Goal: Communication & Community: Answer question/provide support

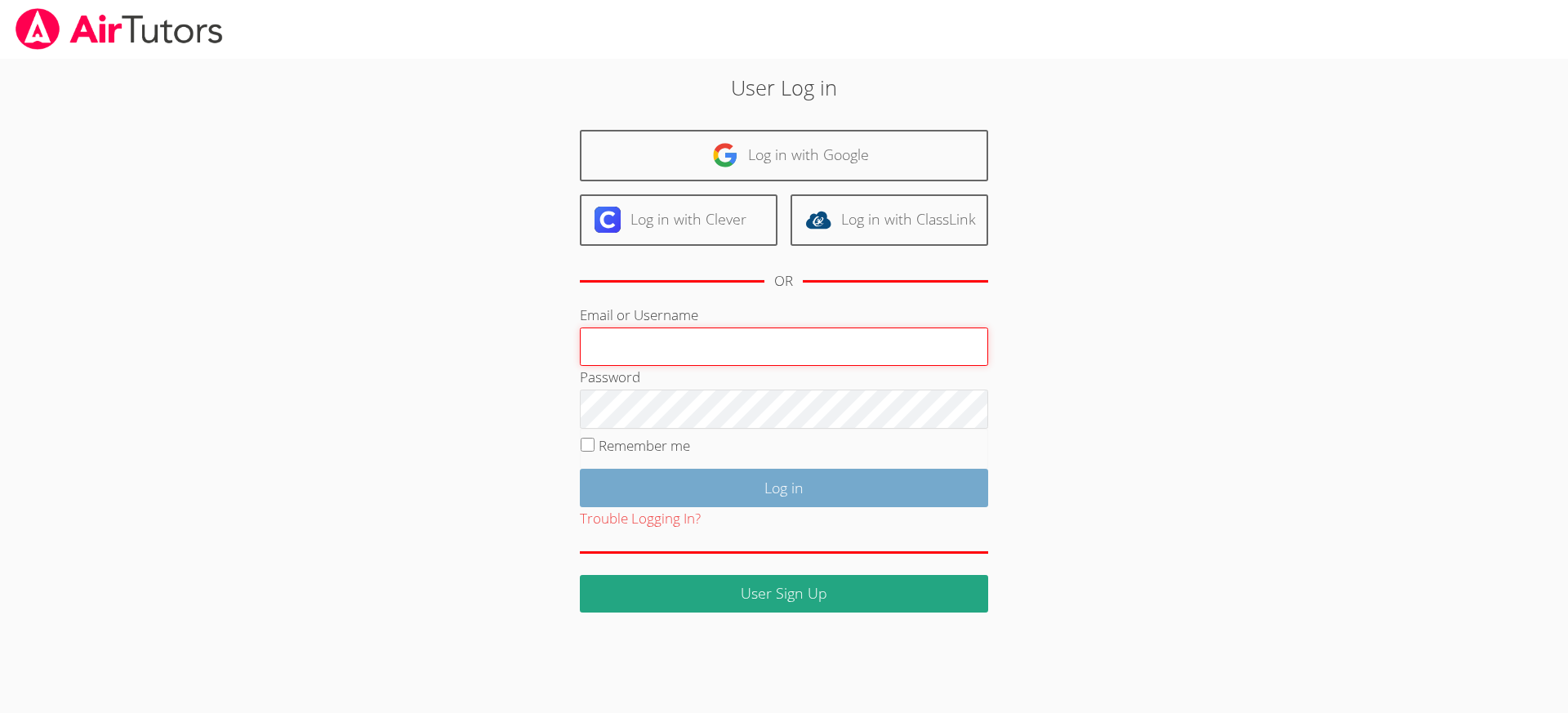
type input "[EMAIL_ADDRESS][DOMAIN_NAME]"
click at [765, 488] on input "Log in" at bounding box center [784, 487] width 408 height 38
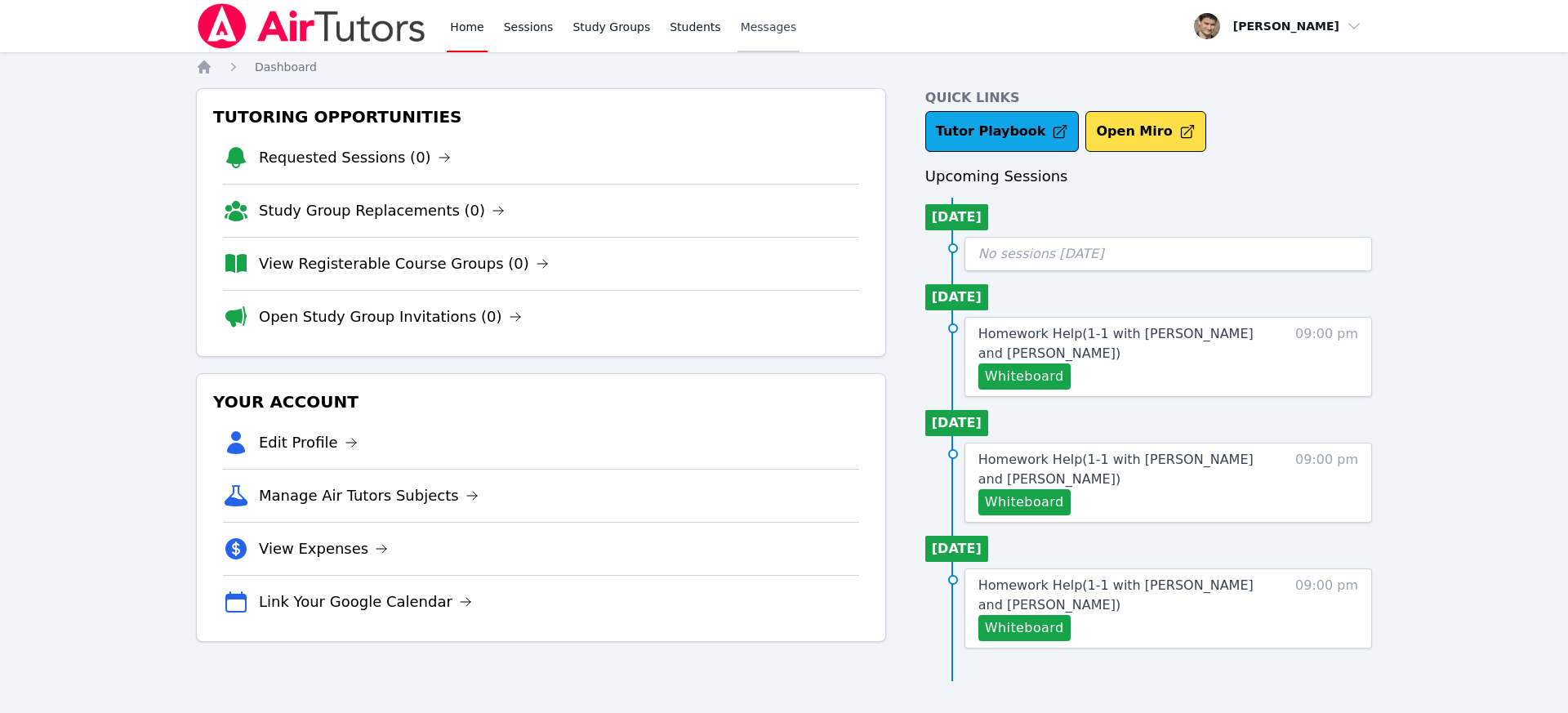
click at [763, 31] on span "Messages" at bounding box center [768, 27] width 56 height 17
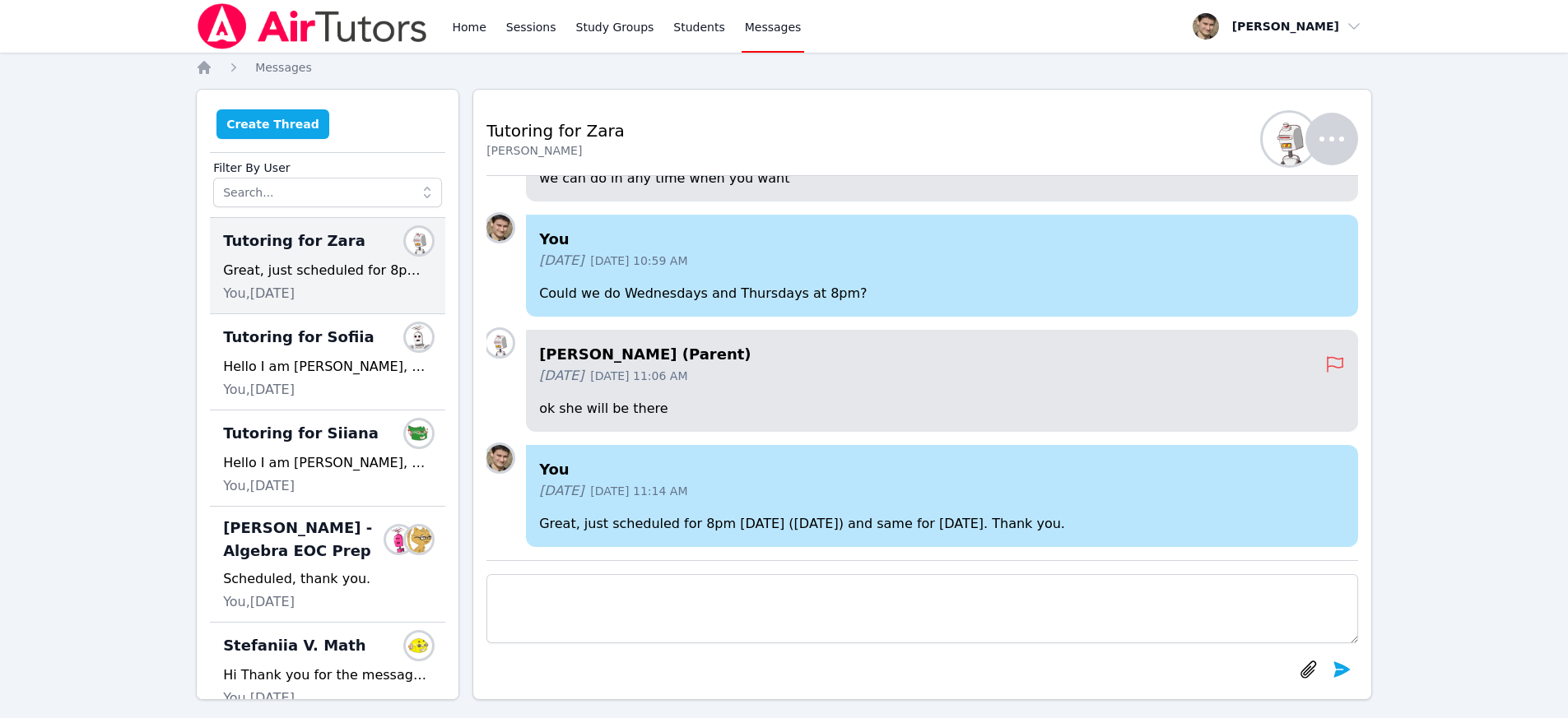
click at [260, 120] on button "Create Thread" at bounding box center [272, 124] width 112 height 30
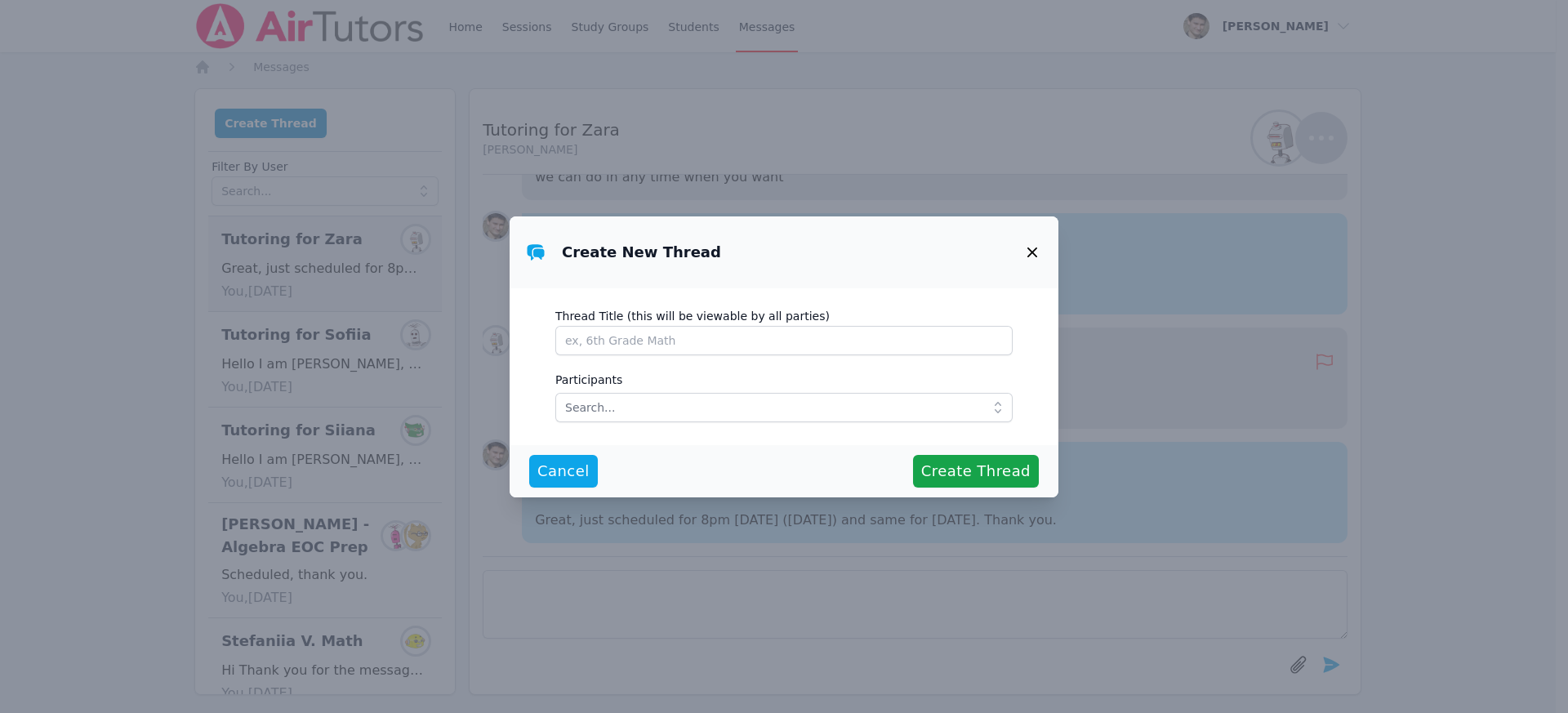
click at [1033, 248] on icon "button" at bounding box center [1033, 252] width 20 height 20
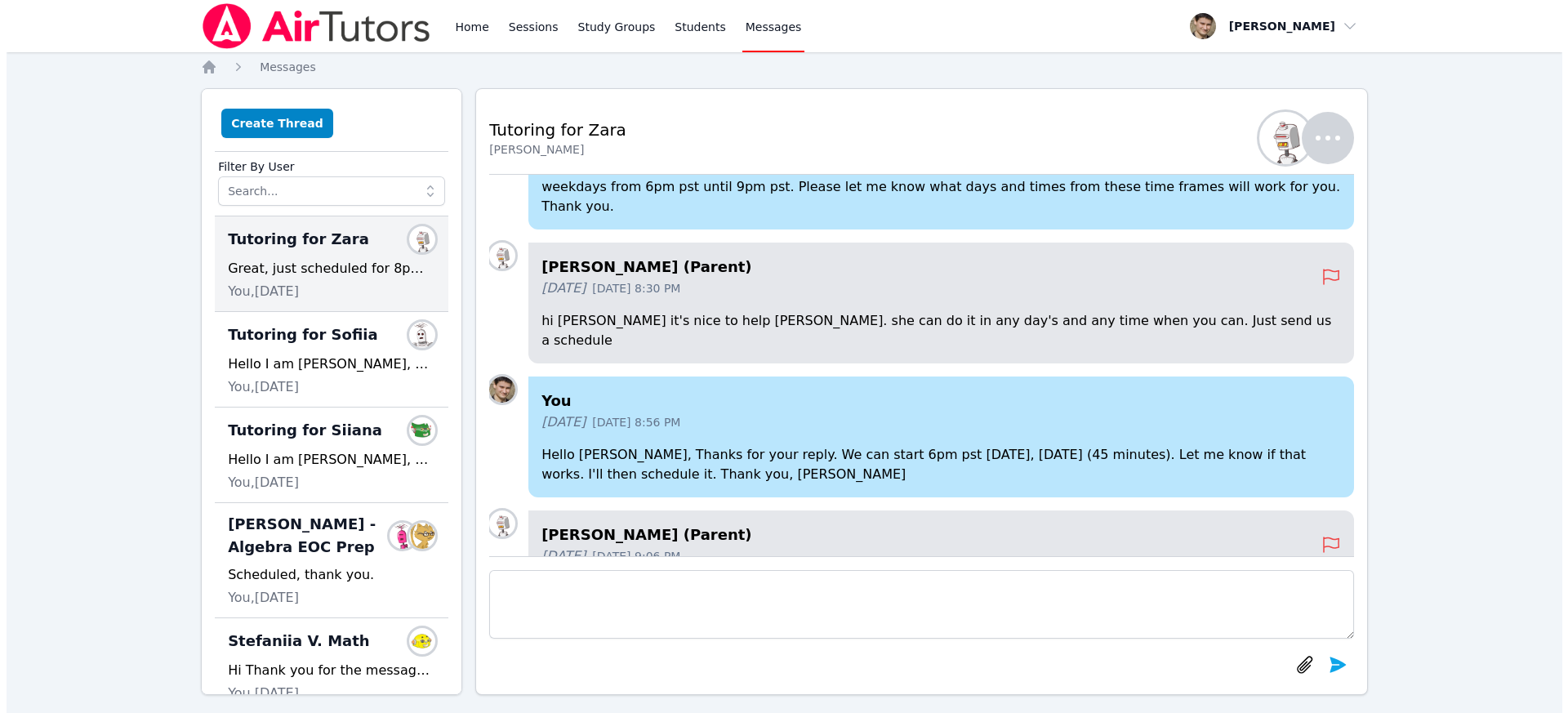
scroll to position [-958, 0]
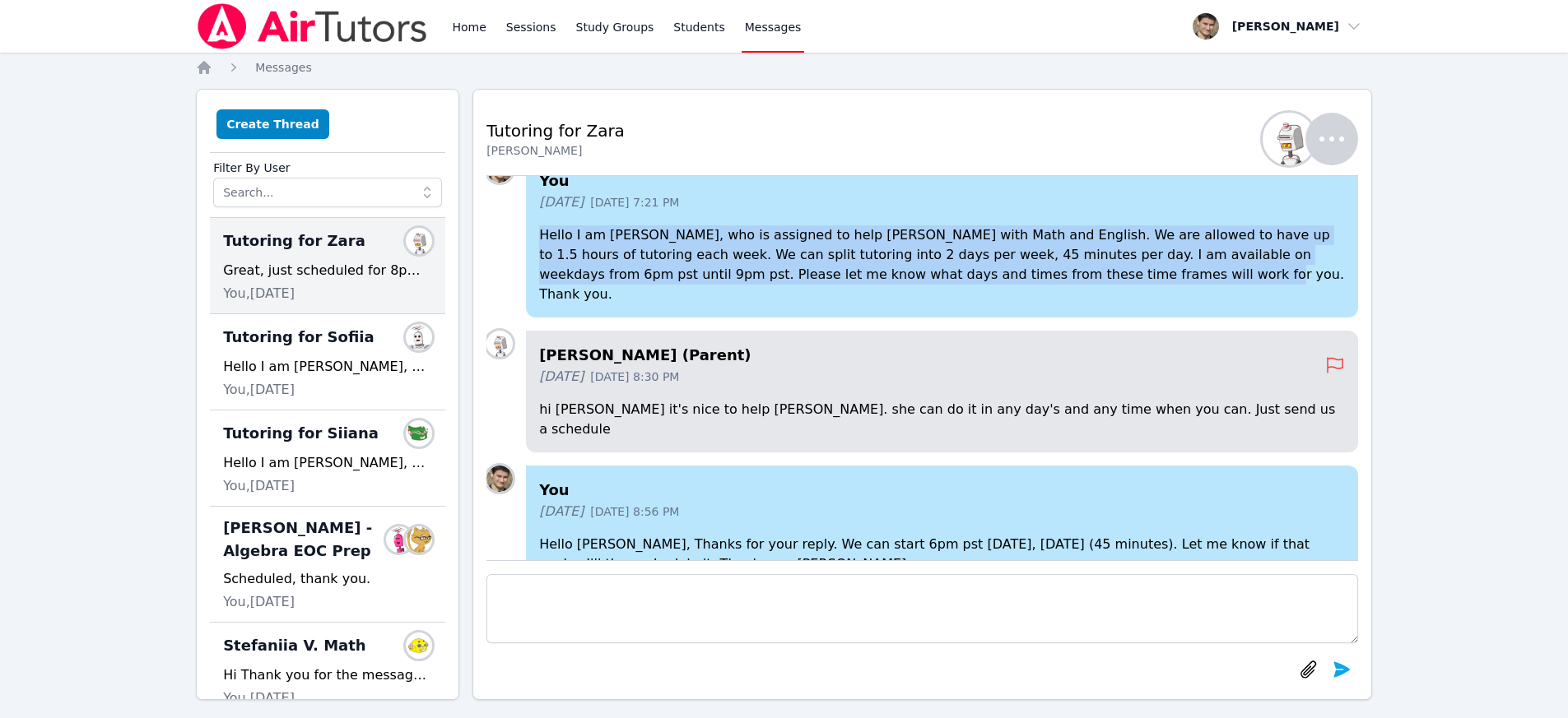
drag, startPoint x: 1017, startPoint y: 338, endPoint x: 542, endPoint y: 296, distance: 476.9
click at [542, 296] on p "Hello I am David, who is assigned to help Zara with Math and English. We are al…" at bounding box center [941, 265] width 806 height 79
copy p "Hello I am David, who is assigned to help Zara with Math and English. We are al…"
click at [282, 117] on button "Create Thread" at bounding box center [272, 124] width 112 height 30
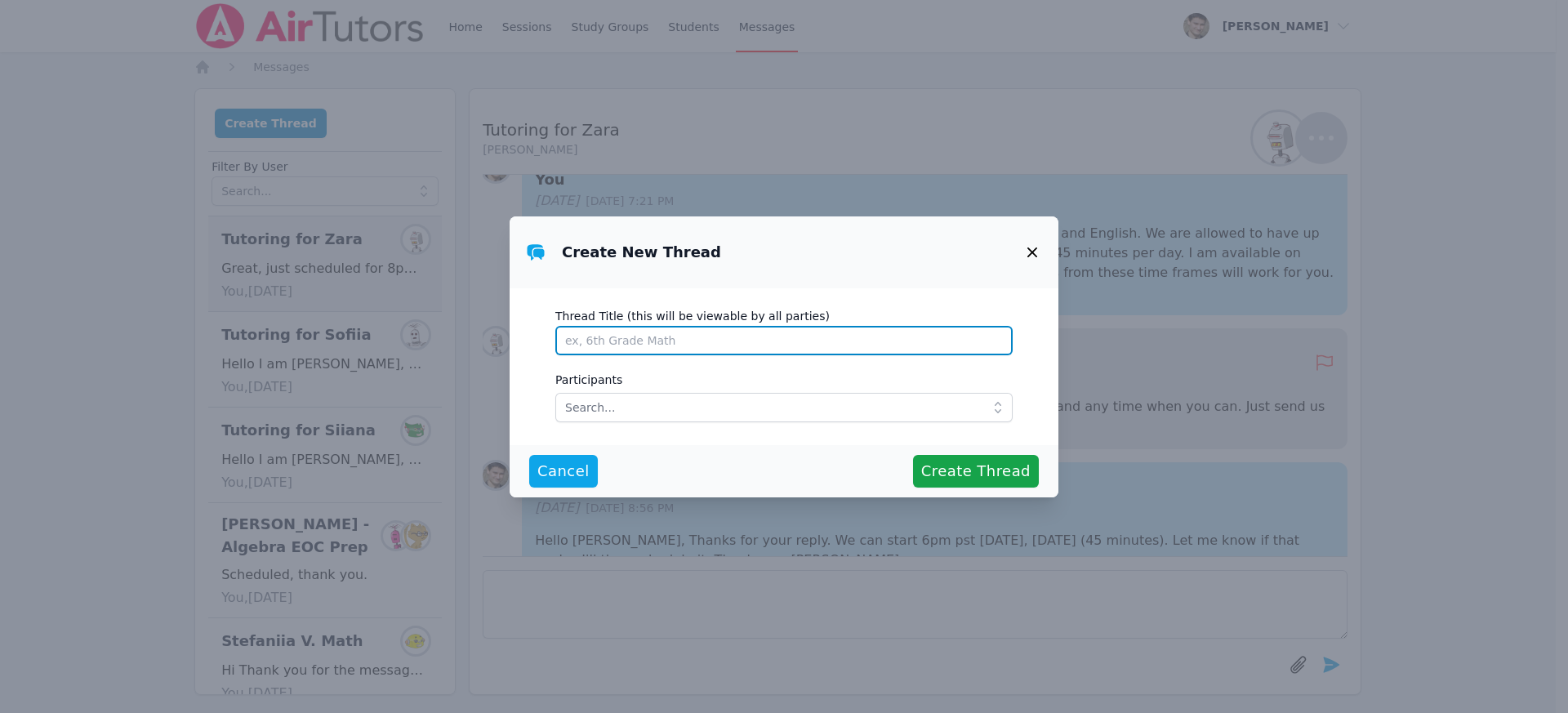
click at [606, 348] on input "Thread Title (this will be viewable by all parties)" at bounding box center [784, 340] width 458 height 30
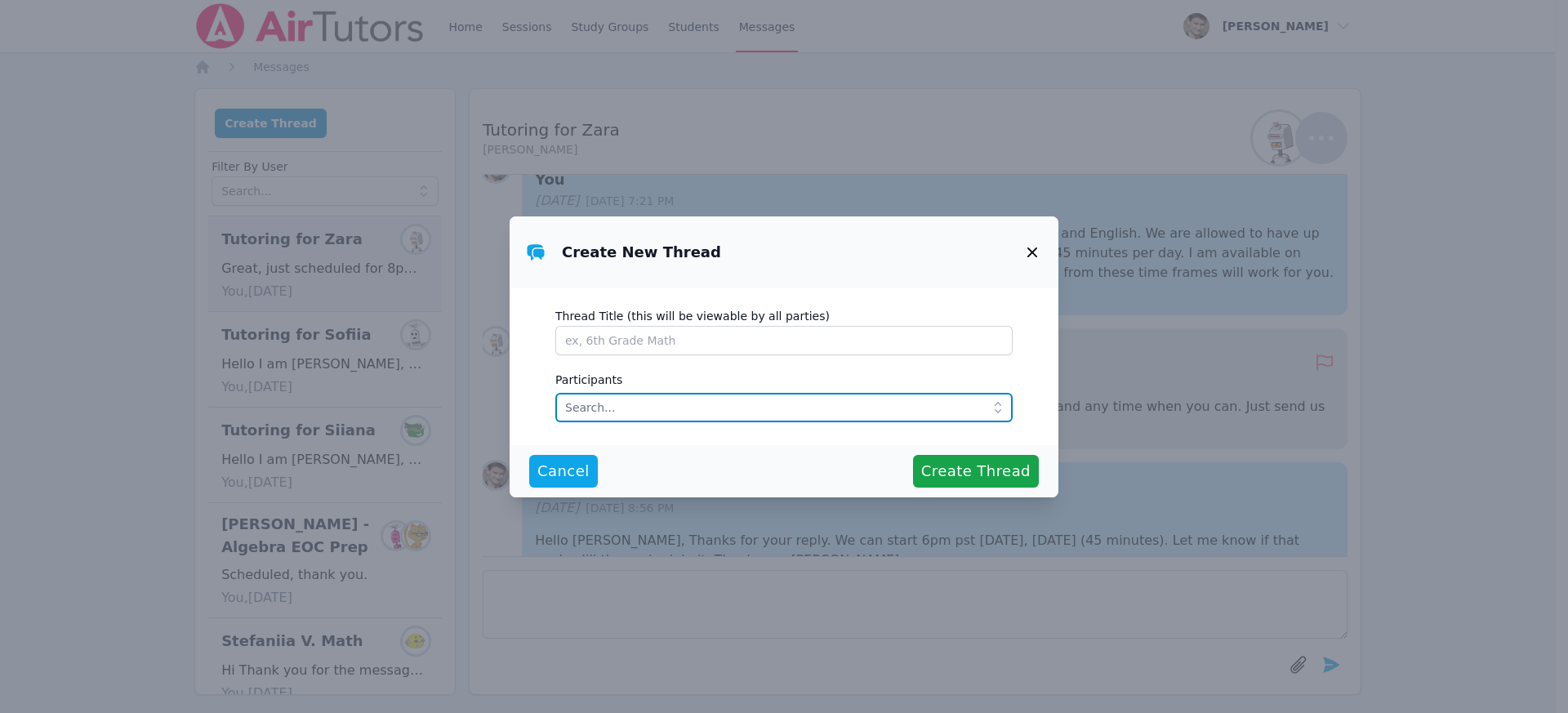
click at [602, 415] on input "text" at bounding box center [784, 407] width 458 height 30
type input "judy"
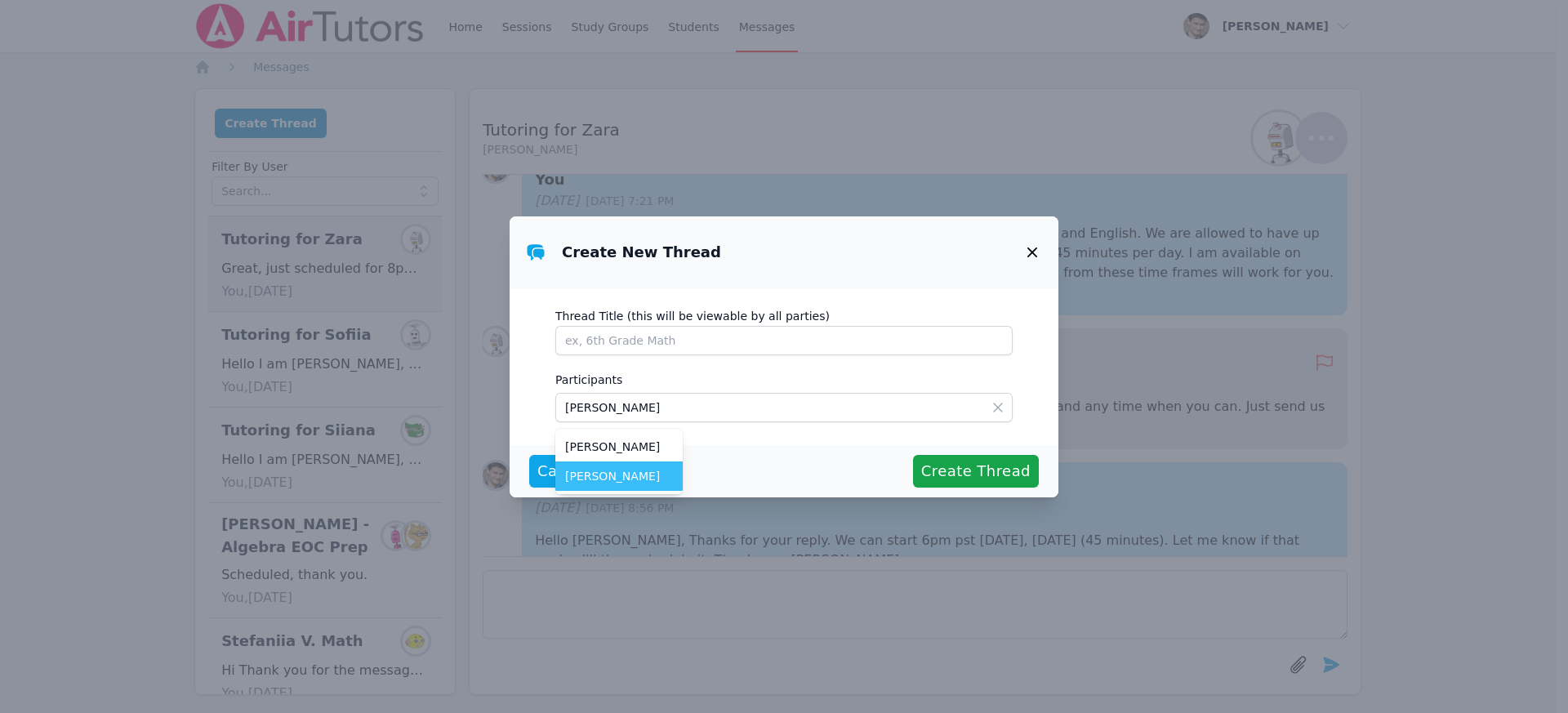
click at [620, 480] on span "Judy Judy Manouchehri" at bounding box center [618, 476] width 107 height 17
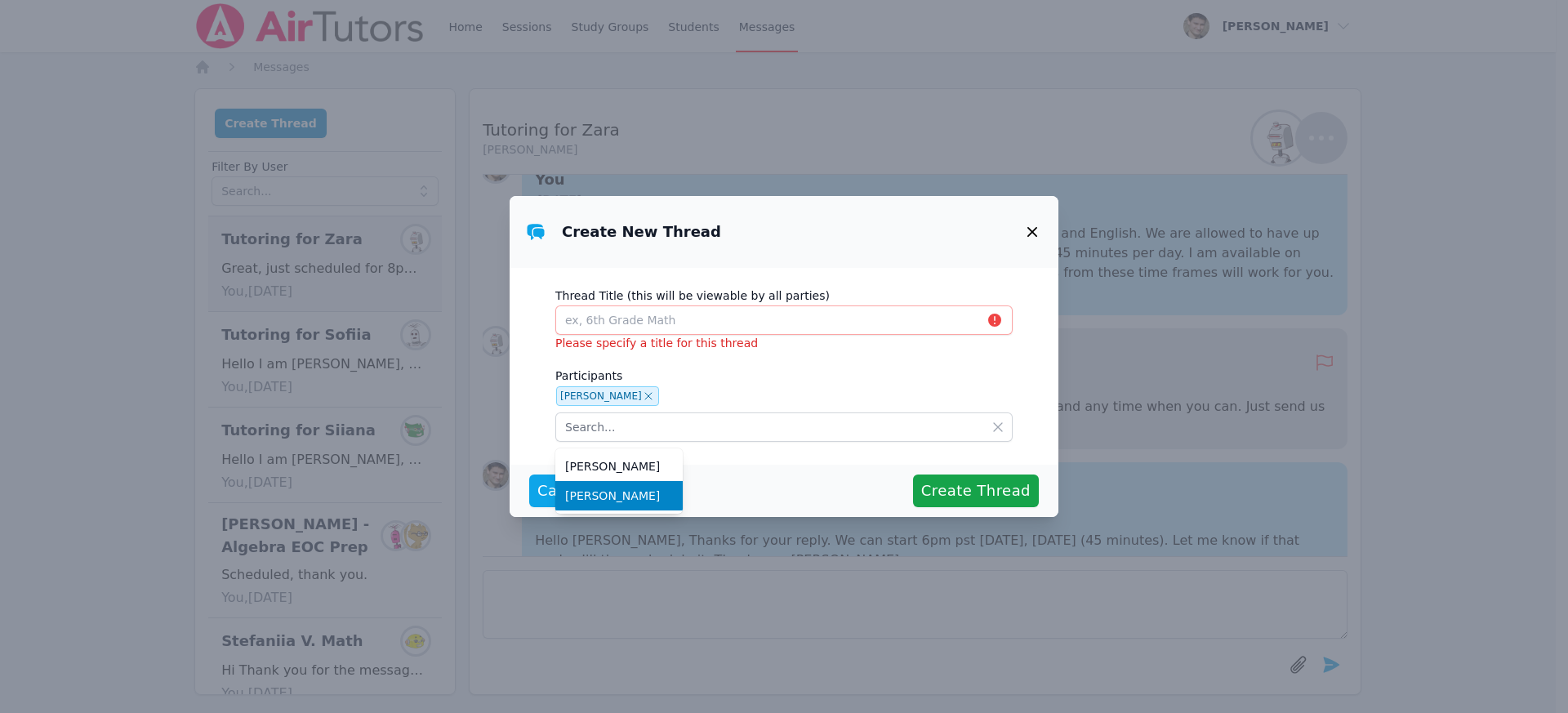
click at [620, 502] on span "Judy Judy Manouchehri" at bounding box center [618, 495] width 107 height 17
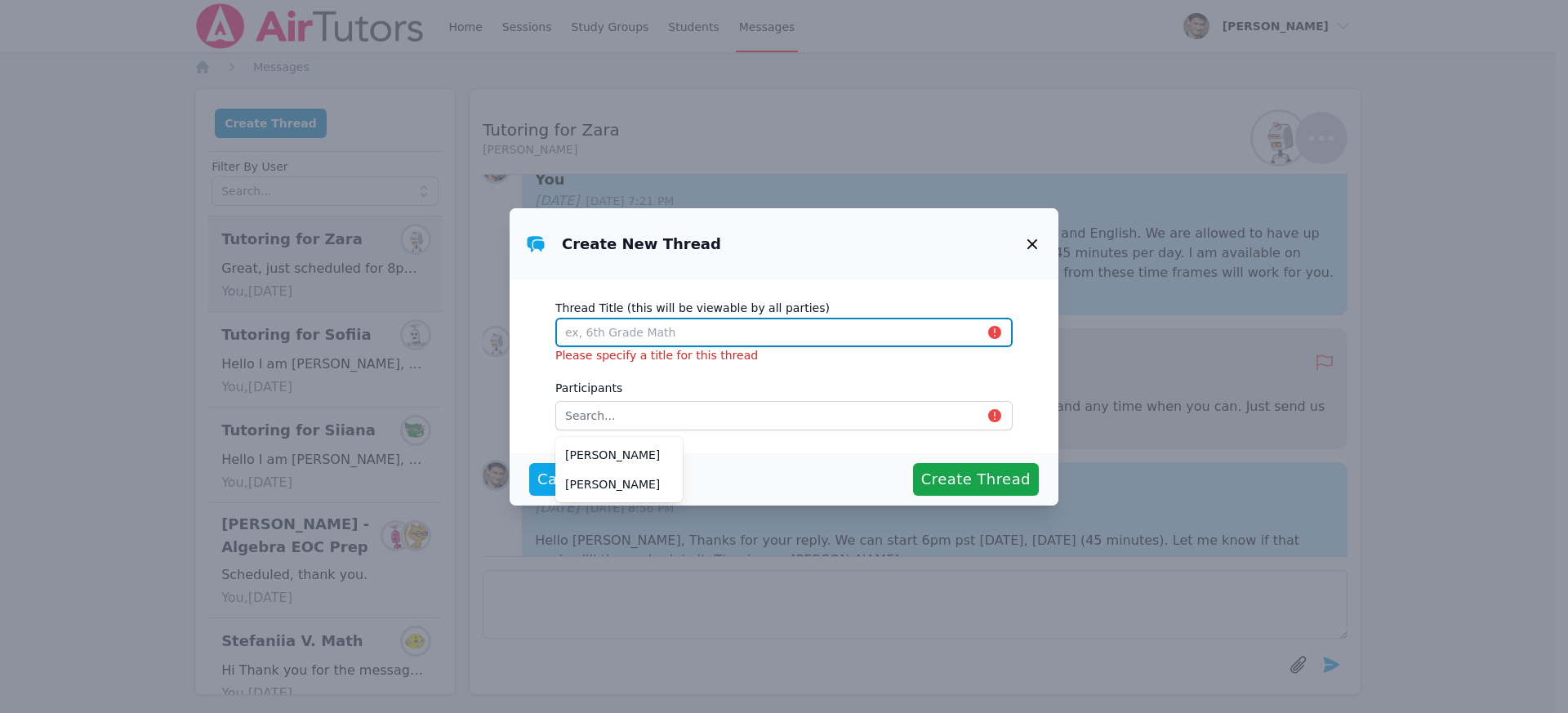
click at [620, 340] on input "Thread Title (this will be viewable by all parties)" at bounding box center [784, 332] width 458 height 30
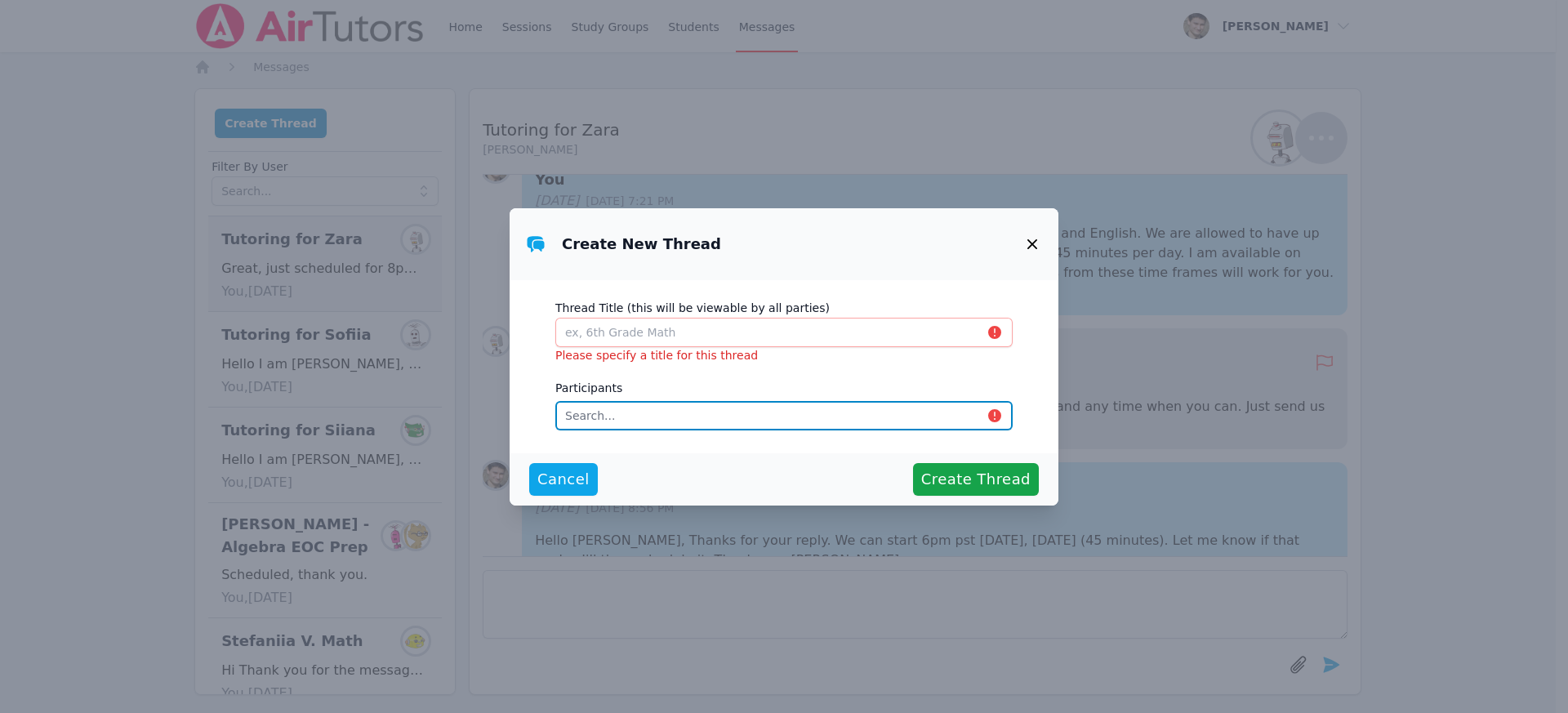
click at [610, 409] on input "text" at bounding box center [784, 416] width 458 height 30
type input "judy"
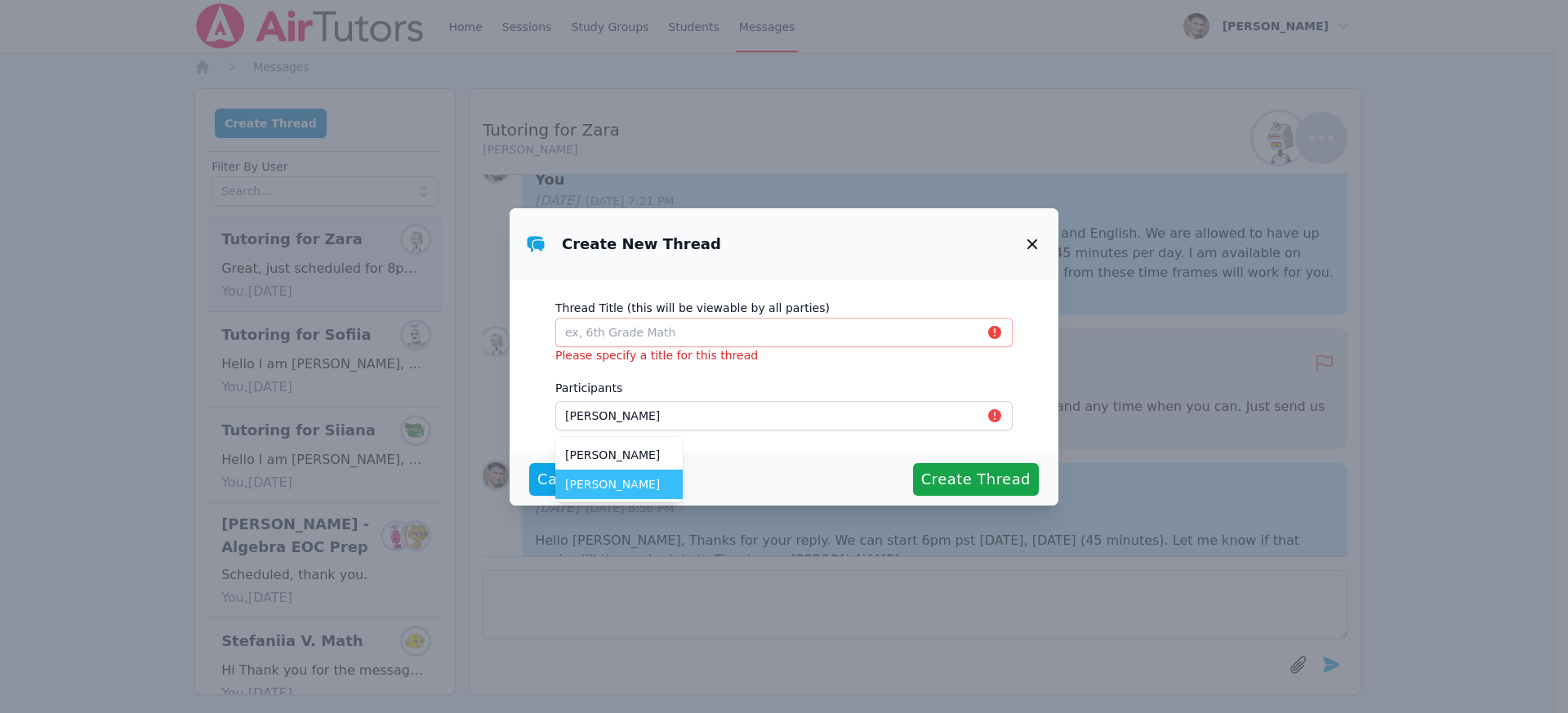
click at [610, 486] on span "Judy Judy Manouchehri" at bounding box center [618, 484] width 107 height 17
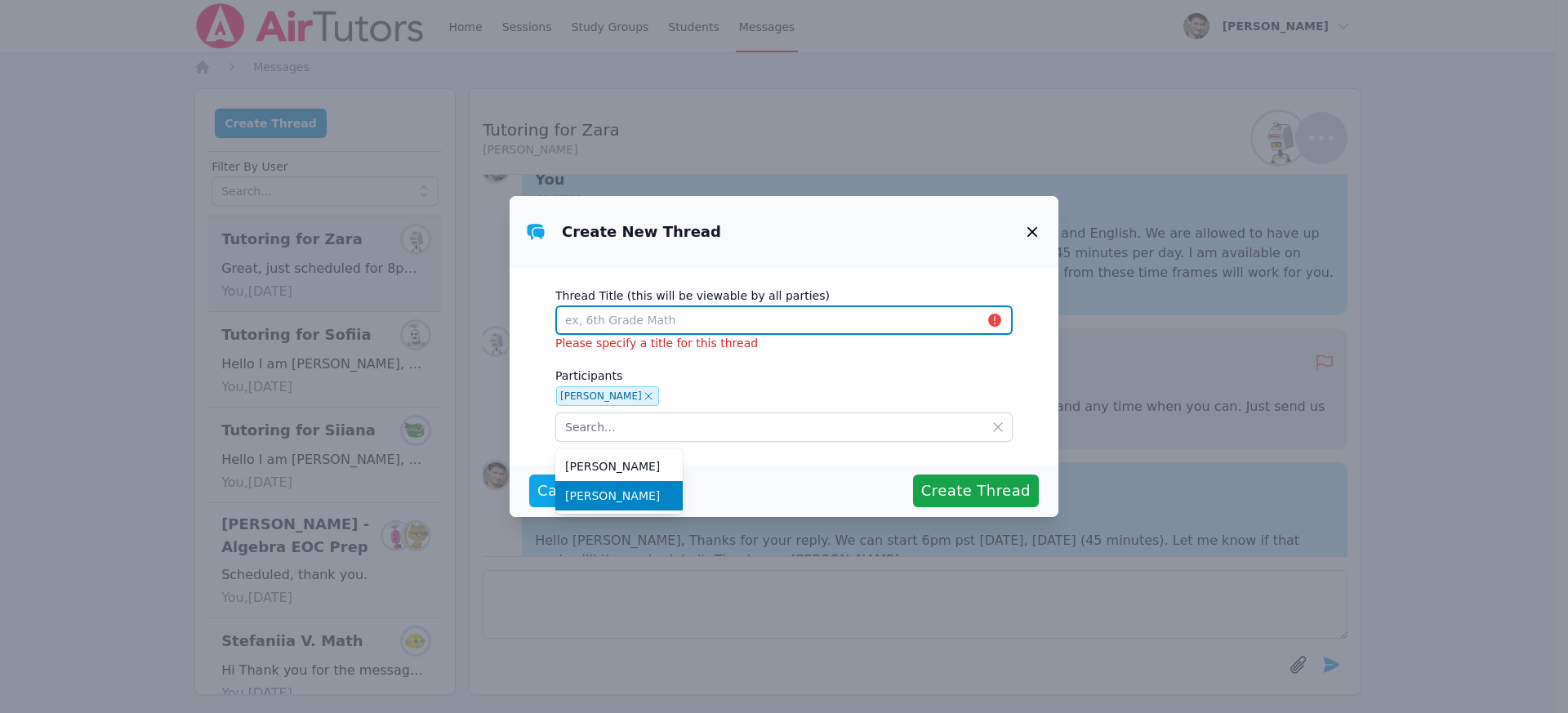
click at [622, 321] on input "Thread Title (this will be viewable by all parties)" at bounding box center [784, 321] width 458 height 30
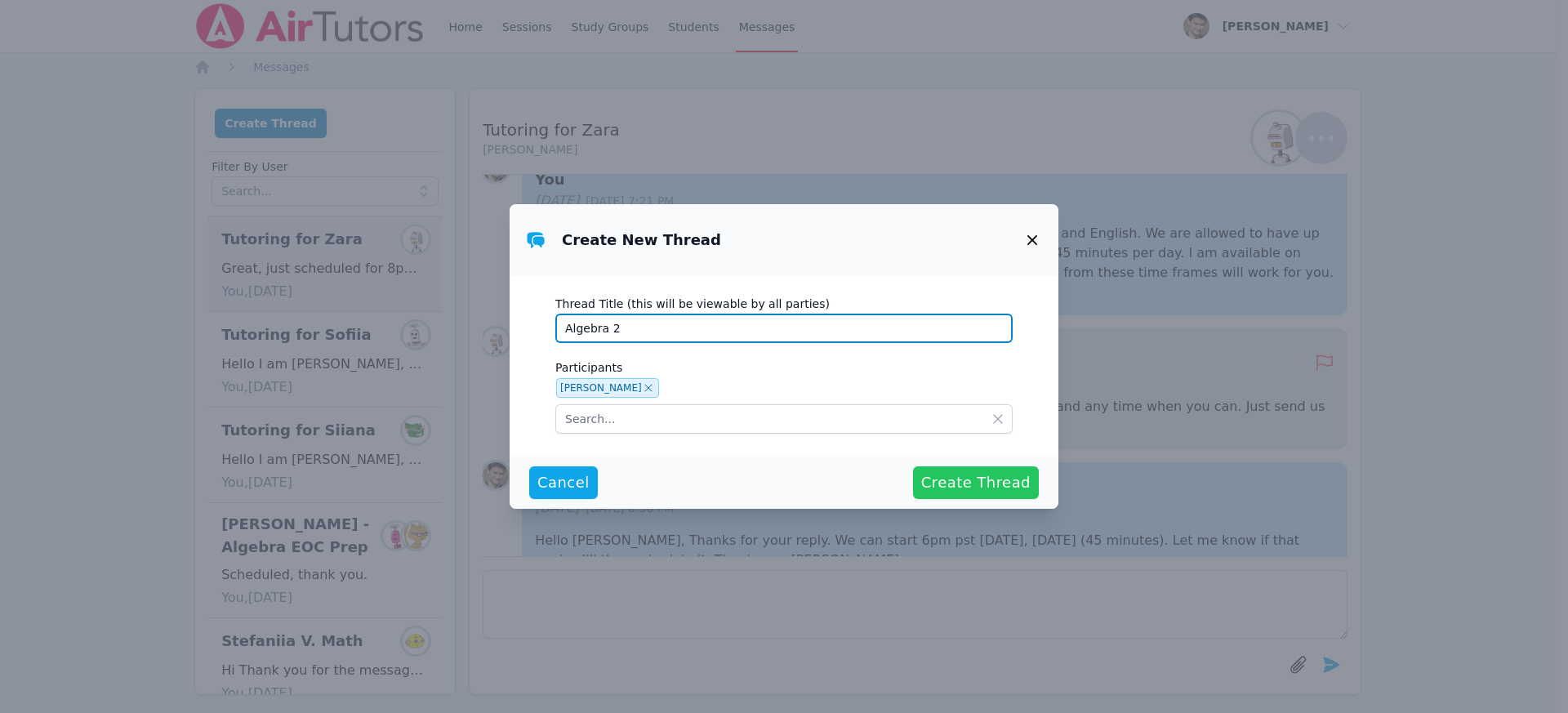
type input "Algebra 2"
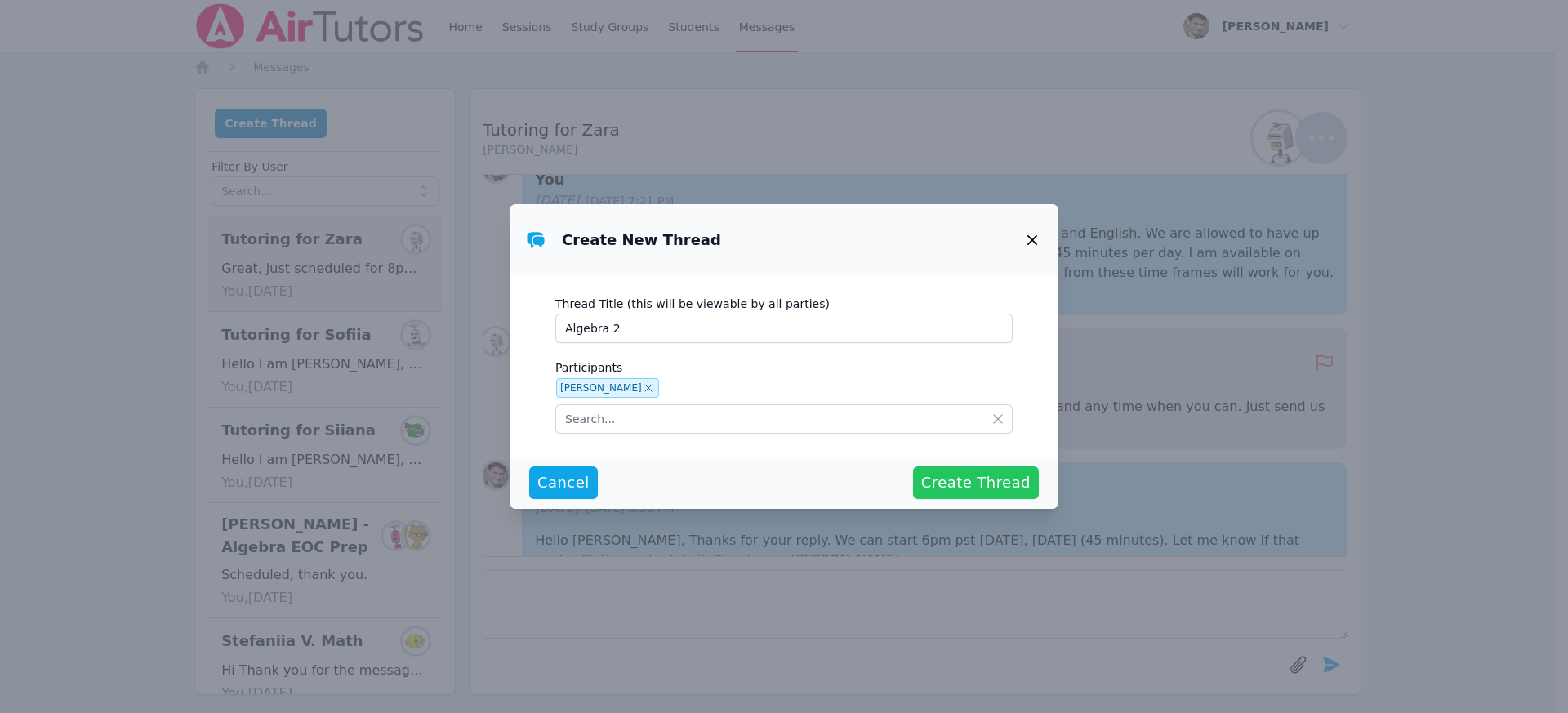
click at [971, 493] on span "Create Thread" at bounding box center [975, 482] width 109 height 23
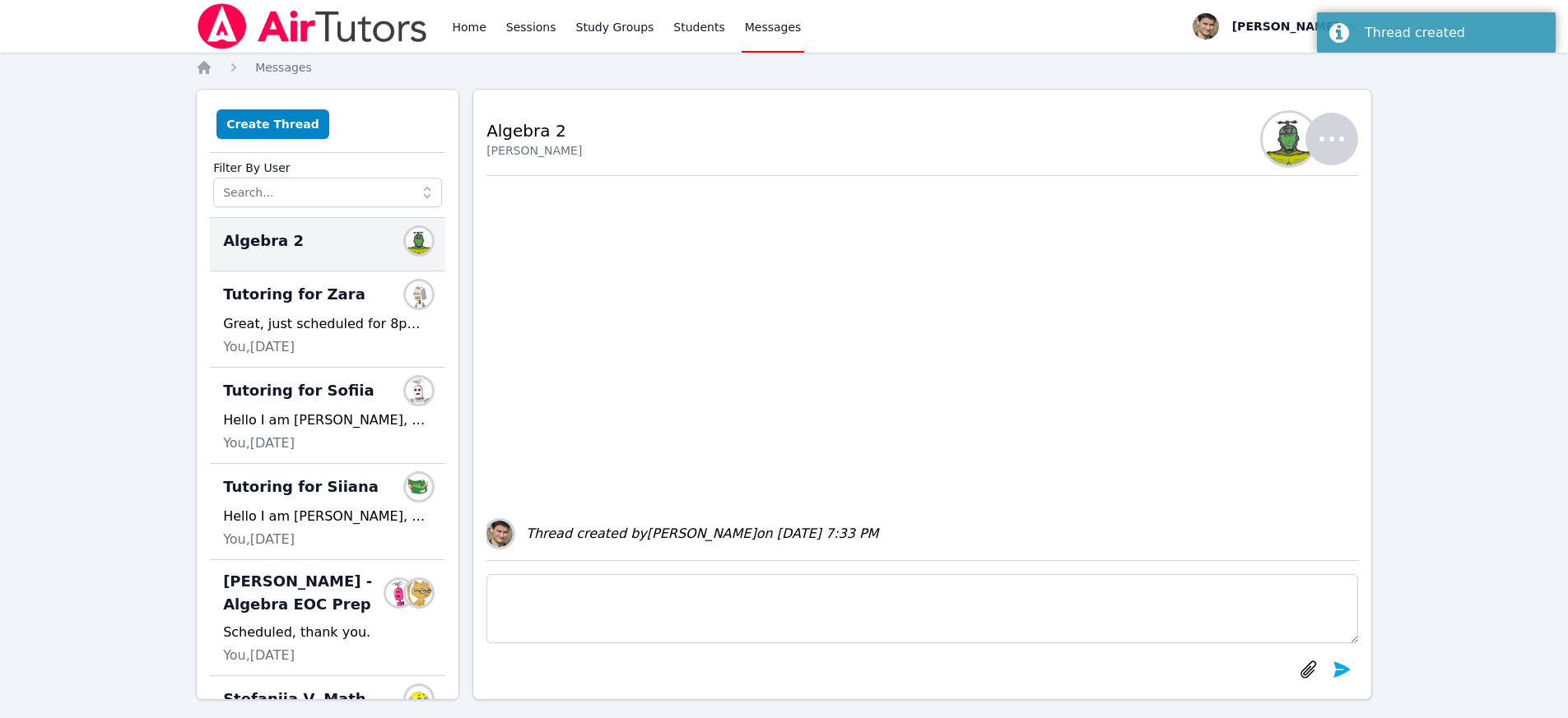
click at [568, 587] on textarea at bounding box center [921, 609] width 871 height 70
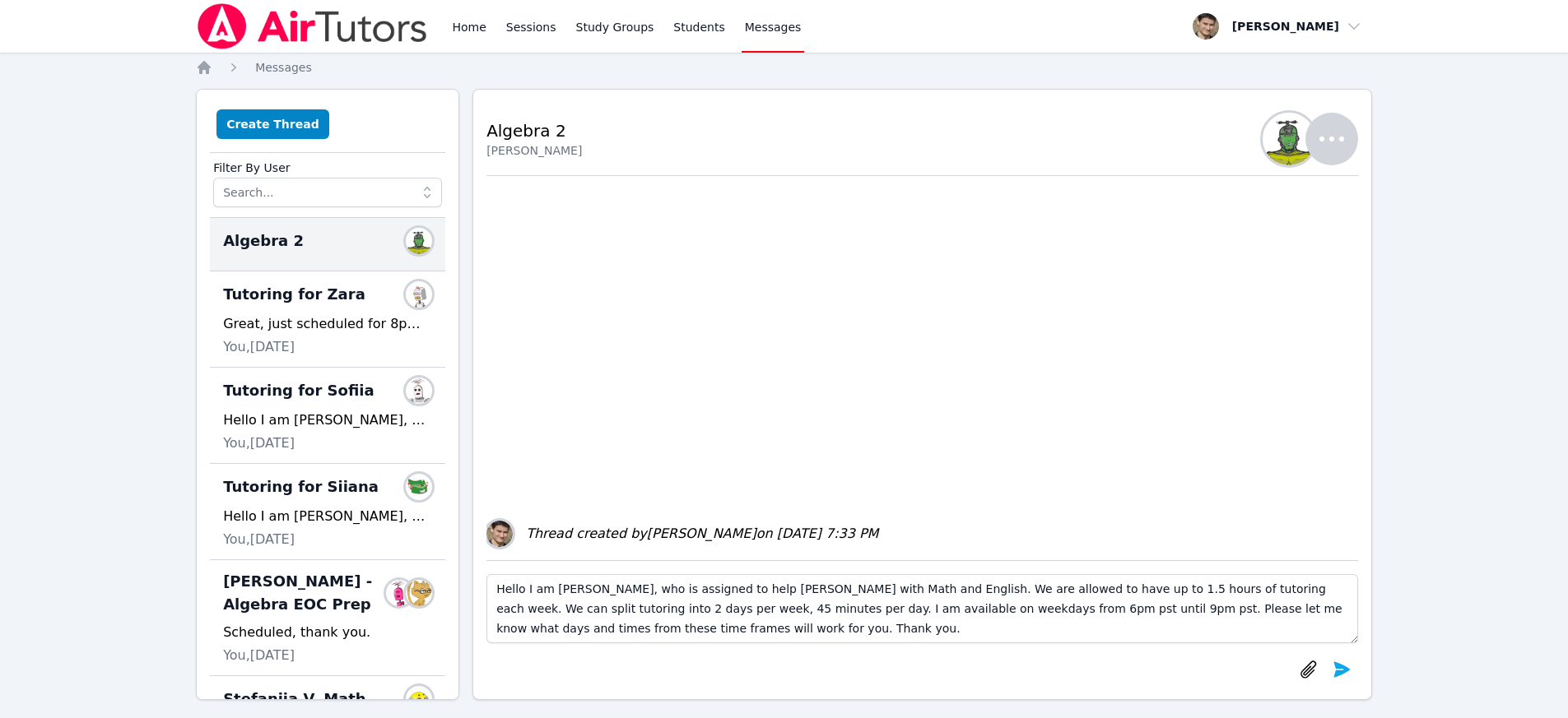
click at [730, 591] on textarea "Hello I am David, who is assigned to help Zara with Math and English. We are al…" at bounding box center [921, 609] width 871 height 70
drag, startPoint x: 860, startPoint y: 589, endPoint x: 769, endPoint y: 587, distance: 91.0
click at [769, 587] on textarea "Hello I am David, who is assigned to help Josh with Math and English. We are al…" at bounding box center [921, 609] width 871 height 70
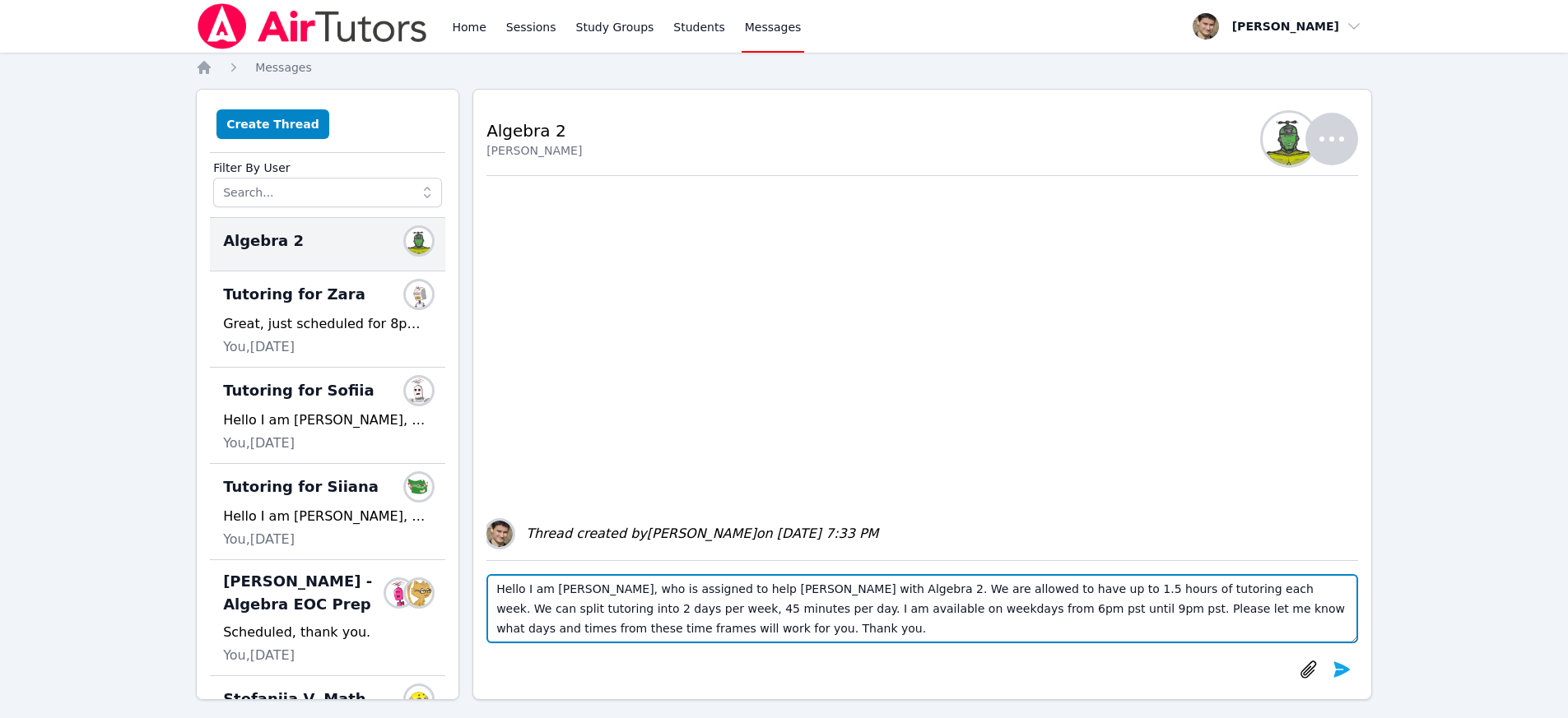
click at [633, 617] on textarea "Hello I am David, who is assigned to help Josh with Algebra 2. We are allowed t…" at bounding box center [921, 609] width 871 height 70
click at [722, 612] on textarea "Hello I am David, who is assigned to help Josh with Algebra 2. We are allowed t…" at bounding box center [921, 609] width 871 height 70
click at [893, 611] on textarea "Hello I am David, who is assigned to help Josh with Algebra 2. We are allowed t…" at bounding box center [921, 609] width 871 height 70
click at [970, 611] on textarea "Hello I am David, who is assigned to help Josh with Algebra 2. We are allowed t…" at bounding box center [921, 609] width 871 height 70
click at [1145, 616] on textarea "Hello I am David, who is assigned to help Josh with Algebra 2. We are allowed t…" at bounding box center [921, 609] width 871 height 70
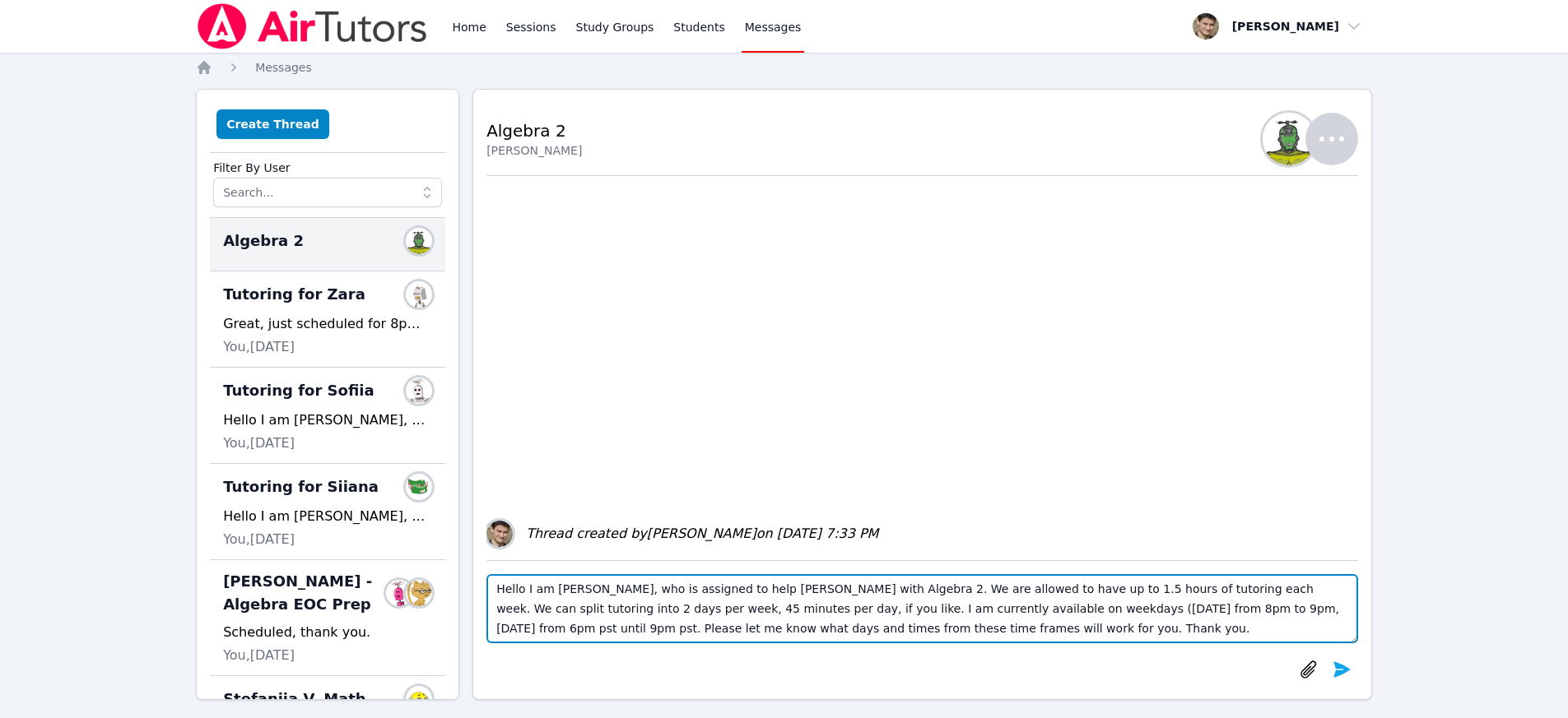
drag, startPoint x: 1162, startPoint y: 615, endPoint x: 1143, endPoint y: 611, distance: 19.4
click at [1143, 611] on textarea "Hello I am David, who is assigned to help Josh with Algebra 2. We are allowed t…" at bounding box center [921, 609] width 871 height 70
click at [1155, 607] on textarea "Hello I am David, who is assigned to help Josh with Algebra 2. We are allowed t…" at bounding box center [921, 609] width 871 height 70
click at [1159, 612] on textarea "Hello I am David, who is assigned to help Josh with Algebra 2. We are allowed t…" at bounding box center [921, 609] width 871 height 70
click at [1011, 607] on textarea "Hello I am David, who is assigned to help Josh with Algebra 2. We are allowed t…" at bounding box center [921, 609] width 871 height 70
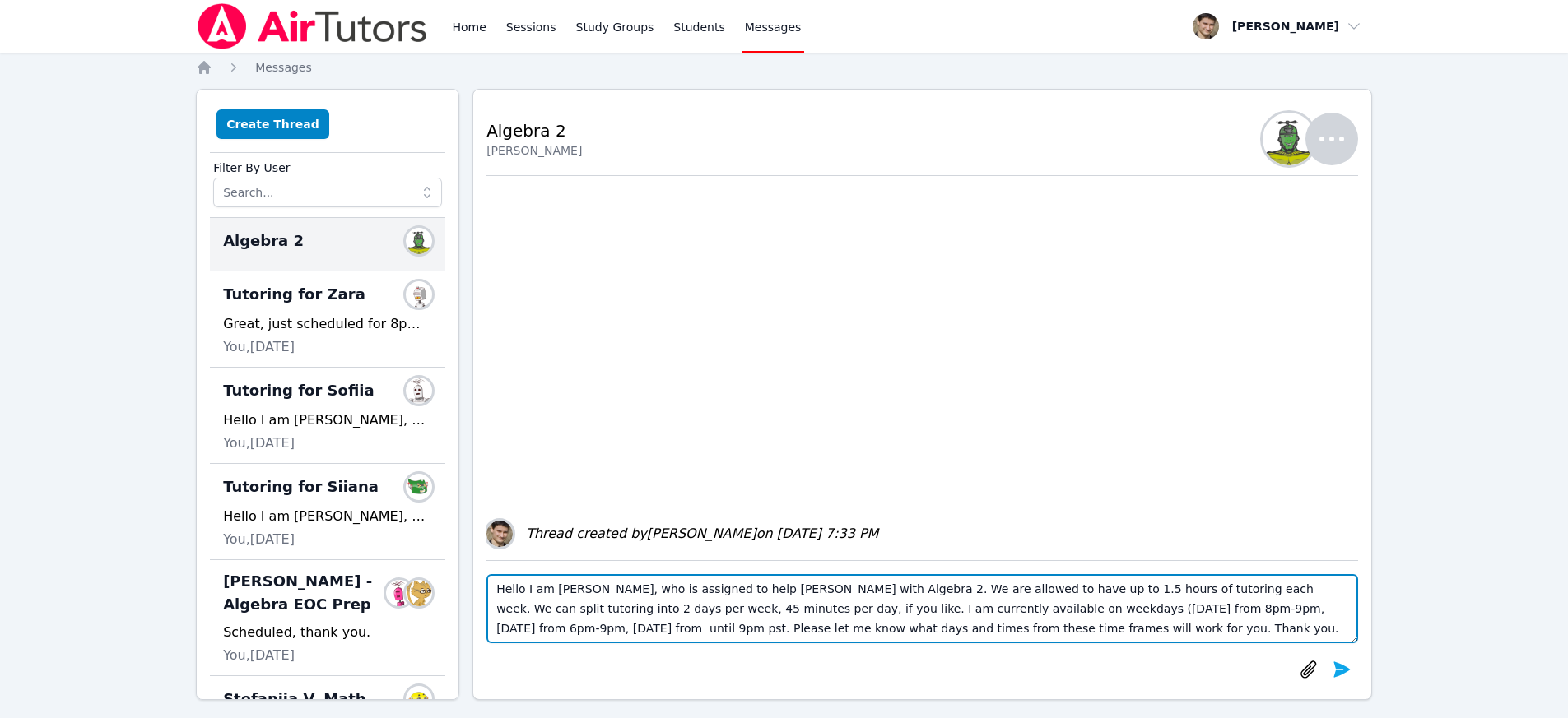
click at [966, 613] on textarea "Hello I am David, who is assigned to help Josh with Algebra 2. We are allowed t…" at bounding box center [921, 609] width 871 height 70
click at [1071, 614] on textarea "Hello I am David, who is assigned to help Josh with Algebra 2. We are allowed t…" at bounding box center [921, 609] width 871 height 70
drag, startPoint x: 1267, startPoint y: 613, endPoint x: 1176, endPoint y: 610, distance: 91.0
click at [1176, 610] on textarea "Hello I am David, who is assigned to help Josh with Algebra 2. We are allowed t…" at bounding box center [921, 609] width 871 height 70
click at [839, 611] on textarea "Hello I am David, who is assigned to help Josh with Algebra 2. We are allowed t…" at bounding box center [921, 609] width 871 height 70
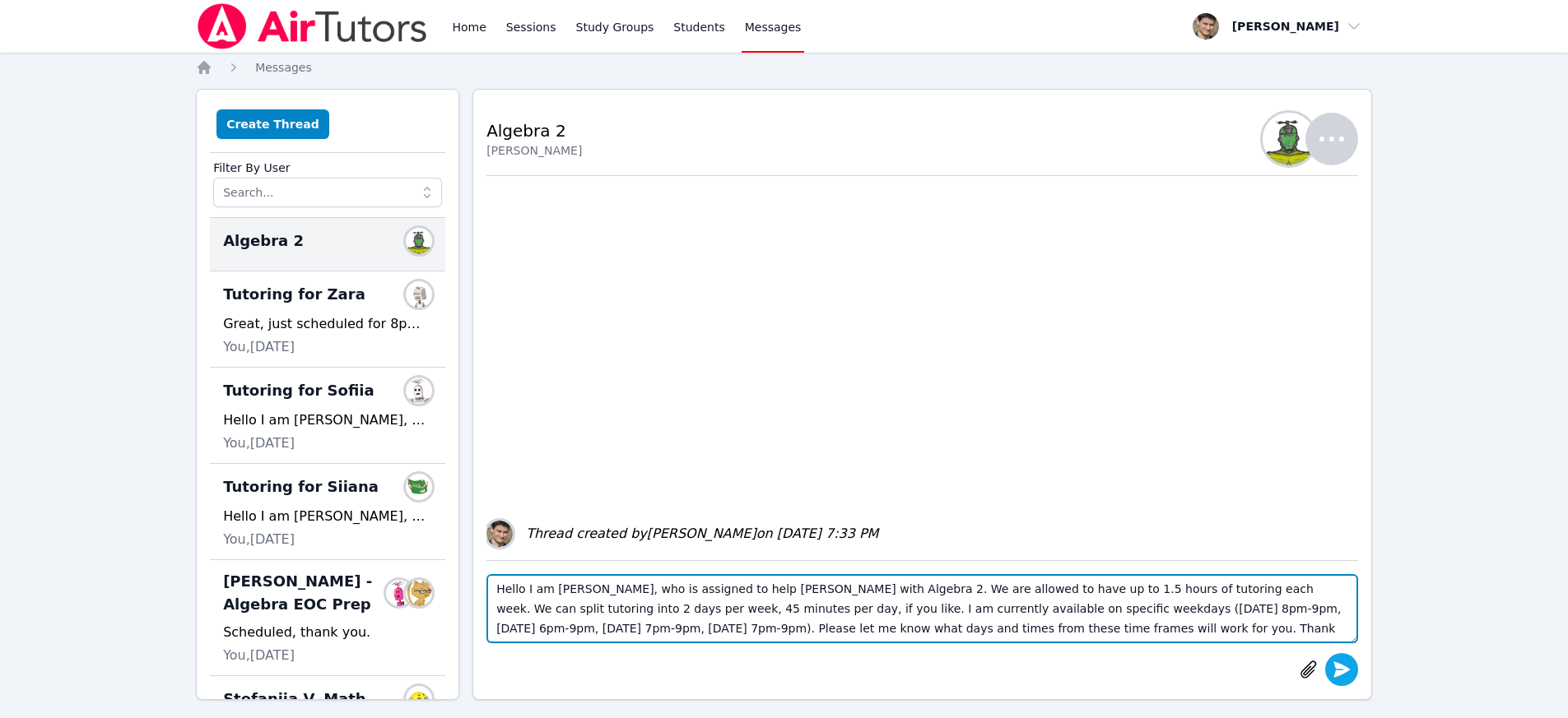
type textarea "Hello I am David, who is assigned to help Josh with Algebra 2. We are allowed t…"
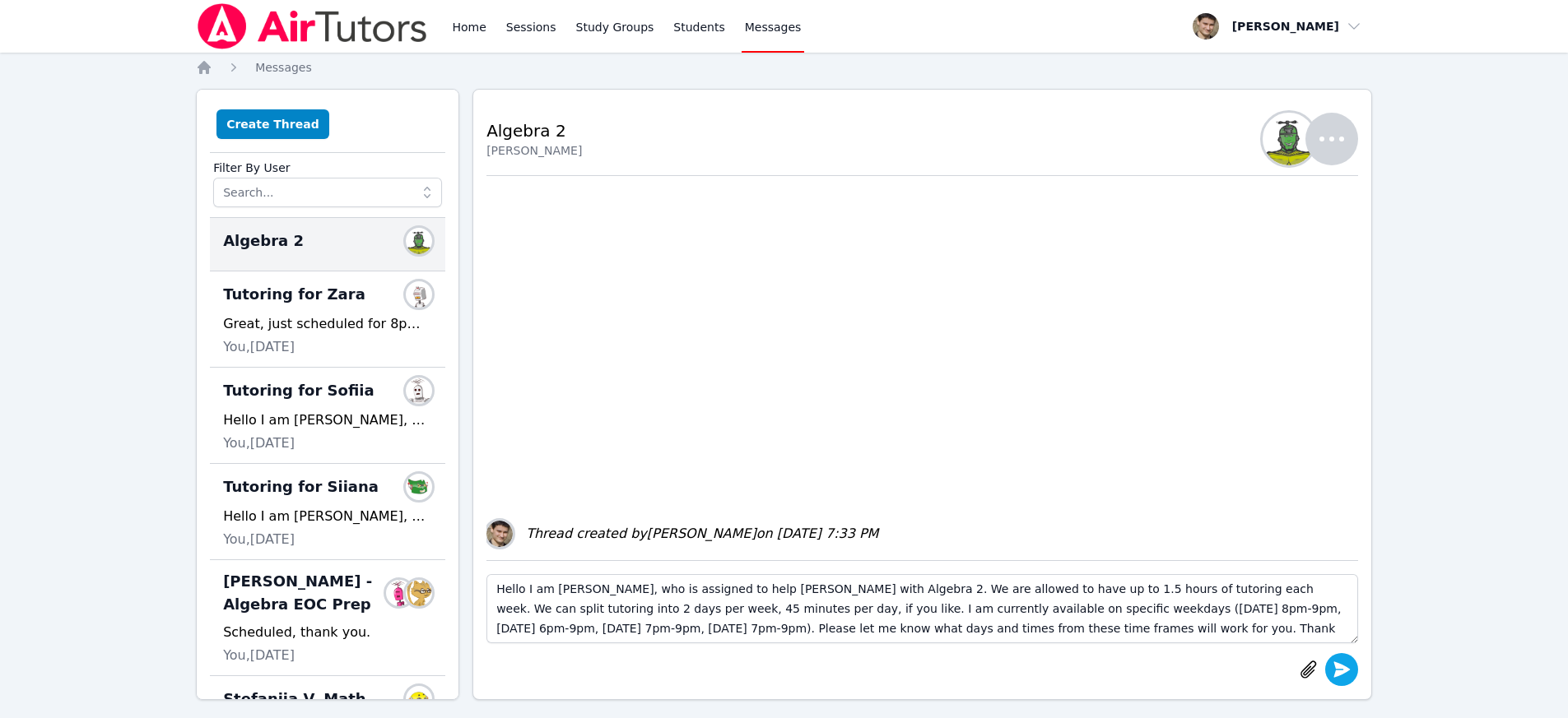
click at [1341, 672] on icon "submit" at bounding box center [1341, 669] width 17 height 16
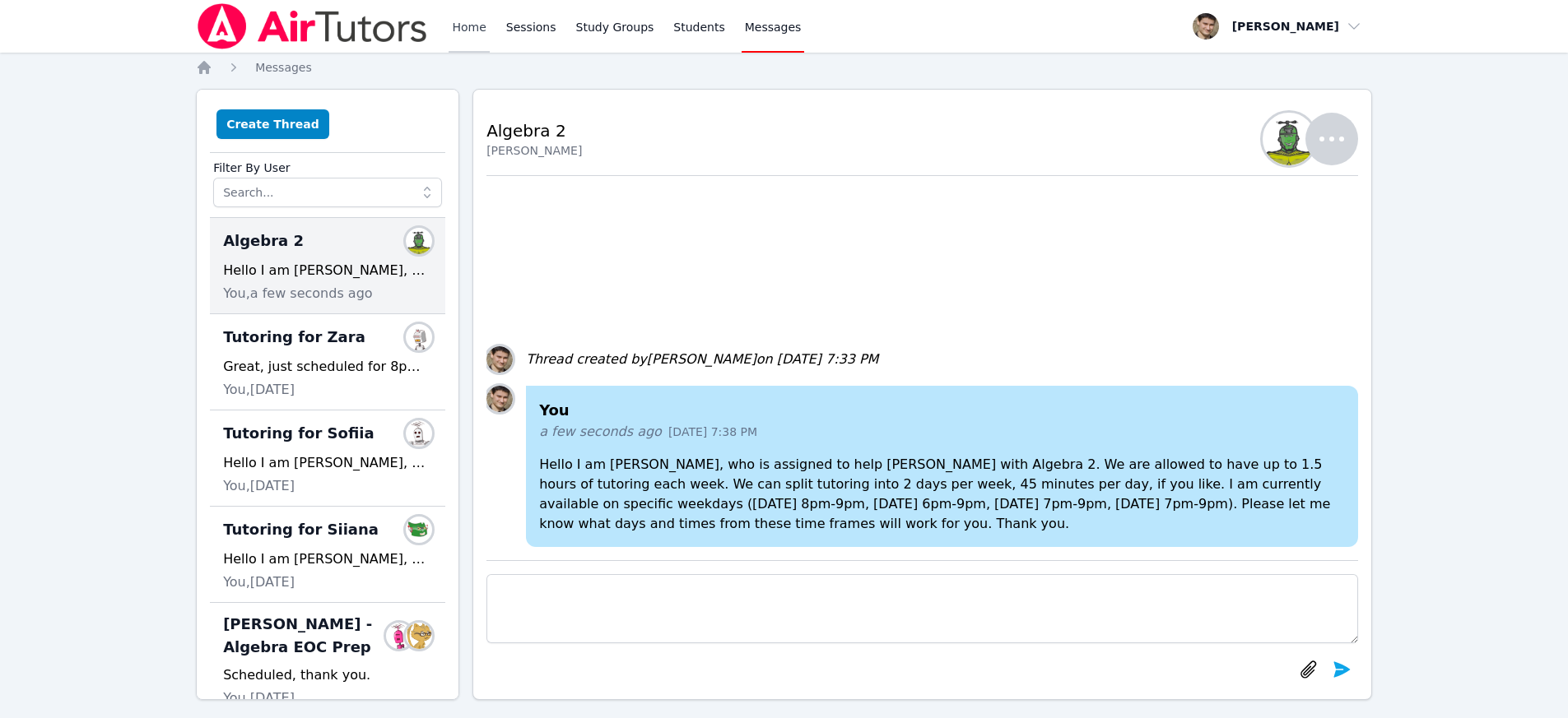
click at [468, 24] on link "Home" at bounding box center [468, 26] width 41 height 53
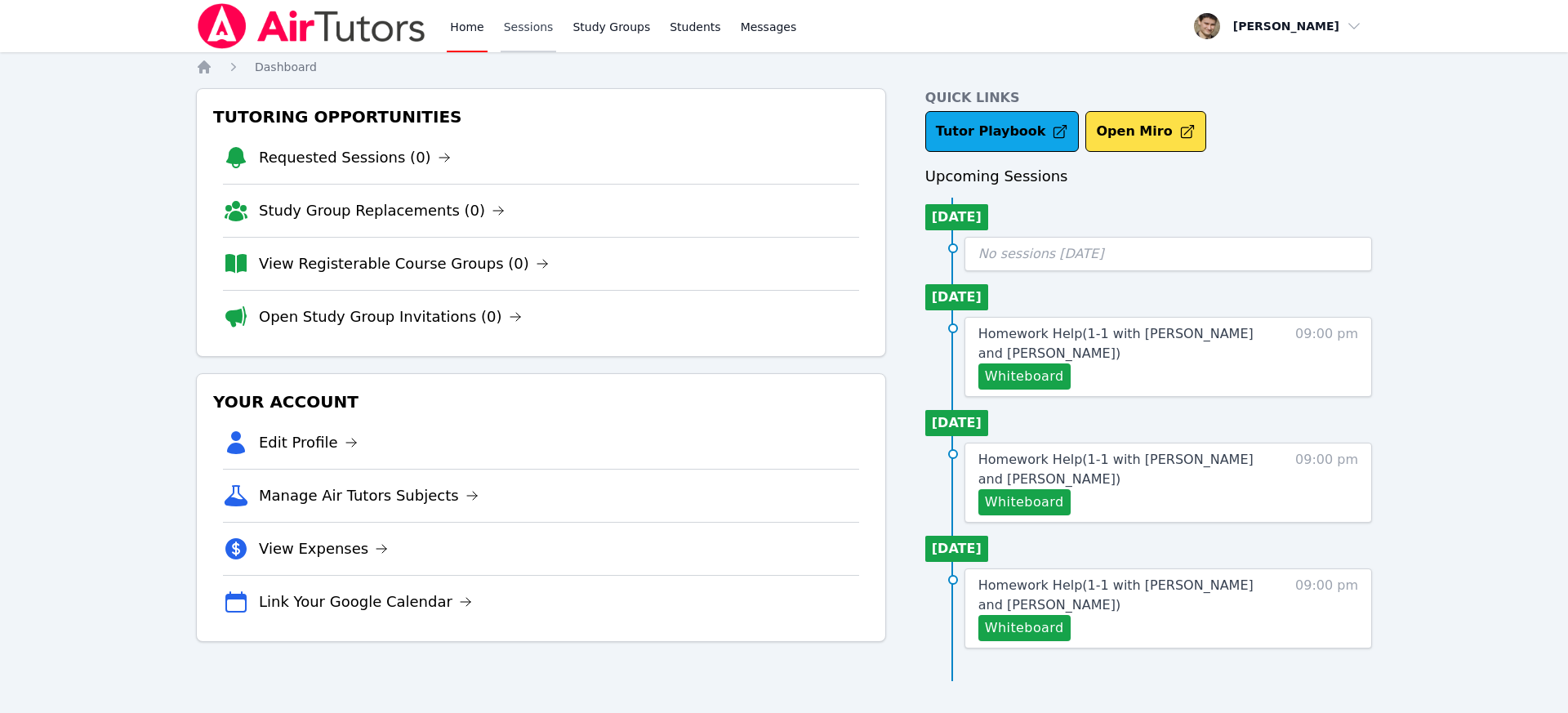
click at [532, 22] on link "Sessions" at bounding box center [529, 26] width 56 height 52
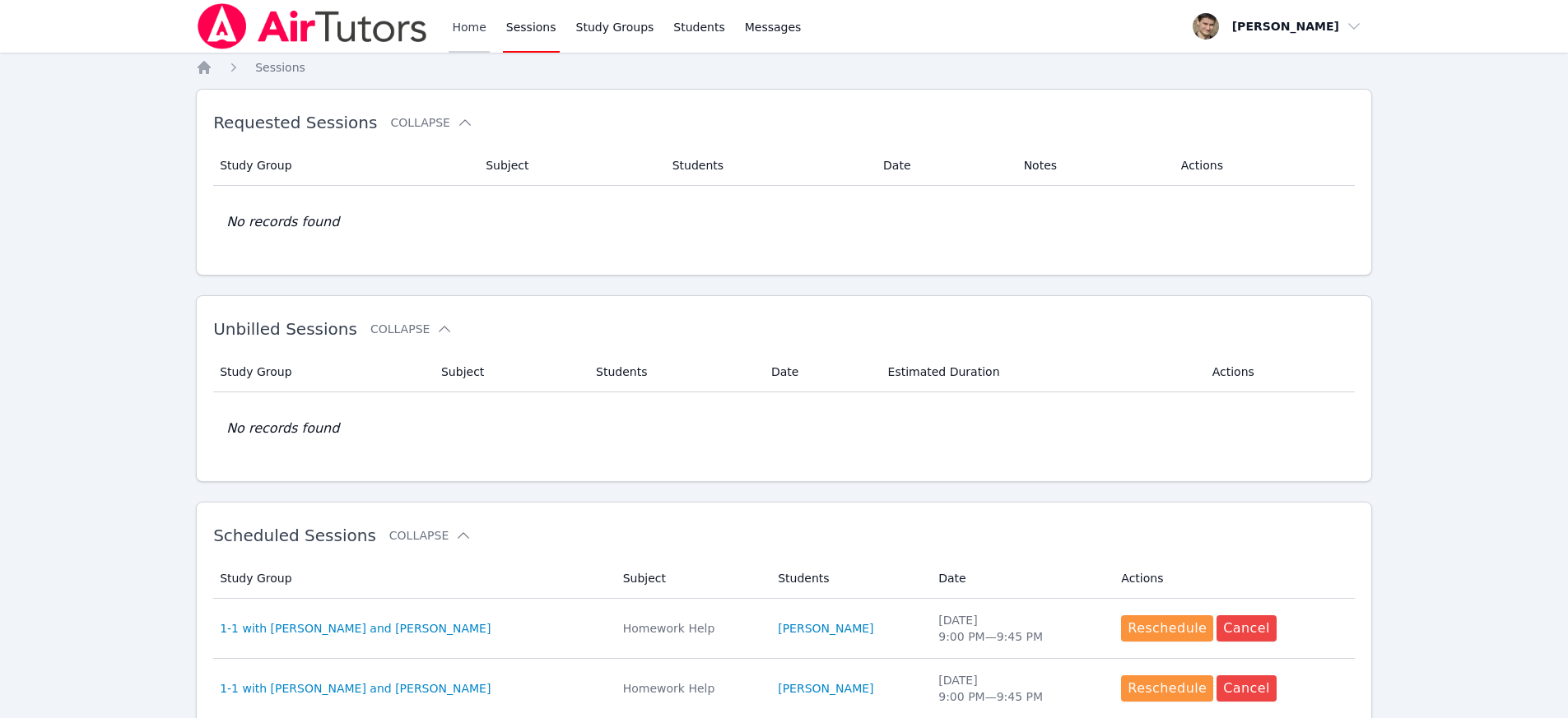
click at [468, 33] on link "Home" at bounding box center [468, 26] width 41 height 53
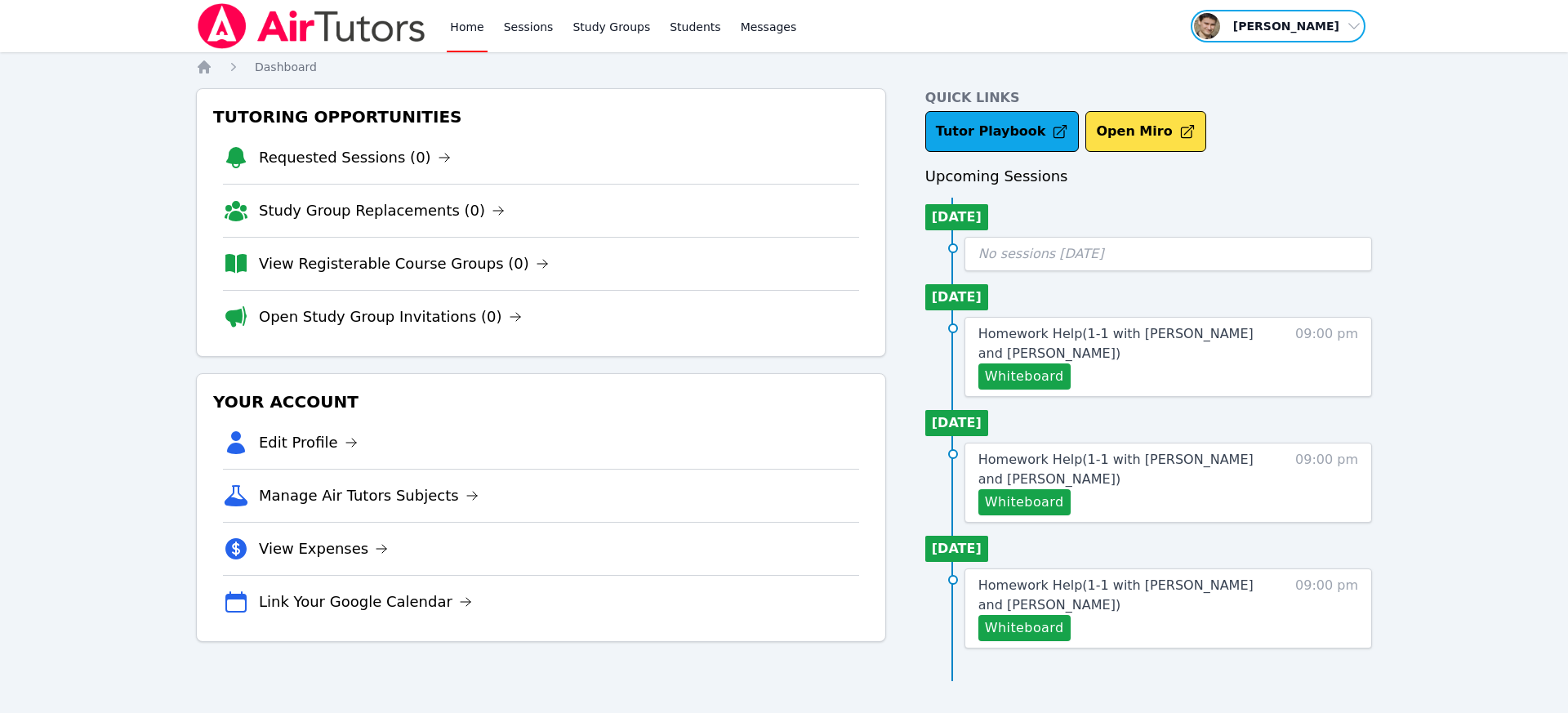
click at [1281, 27] on span "button" at bounding box center [1278, 26] width 178 height 36
click at [453, 27] on link "Home" at bounding box center [466, 26] width 40 height 52
click at [601, 16] on link "Study Groups" at bounding box center [610, 26] width 84 height 52
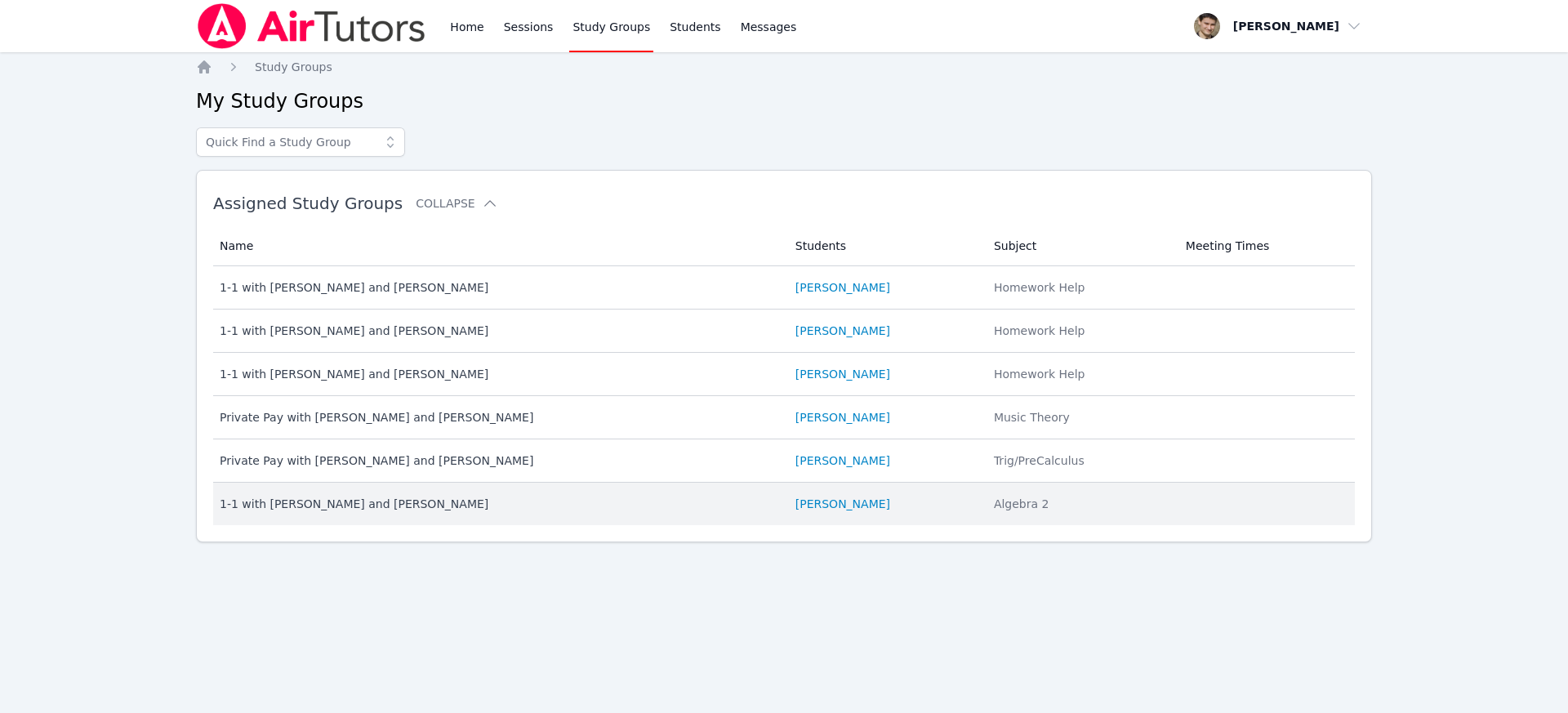
click at [375, 511] on div "1-1 with [PERSON_NAME] and [PERSON_NAME]" at bounding box center [498, 504] width 556 height 17
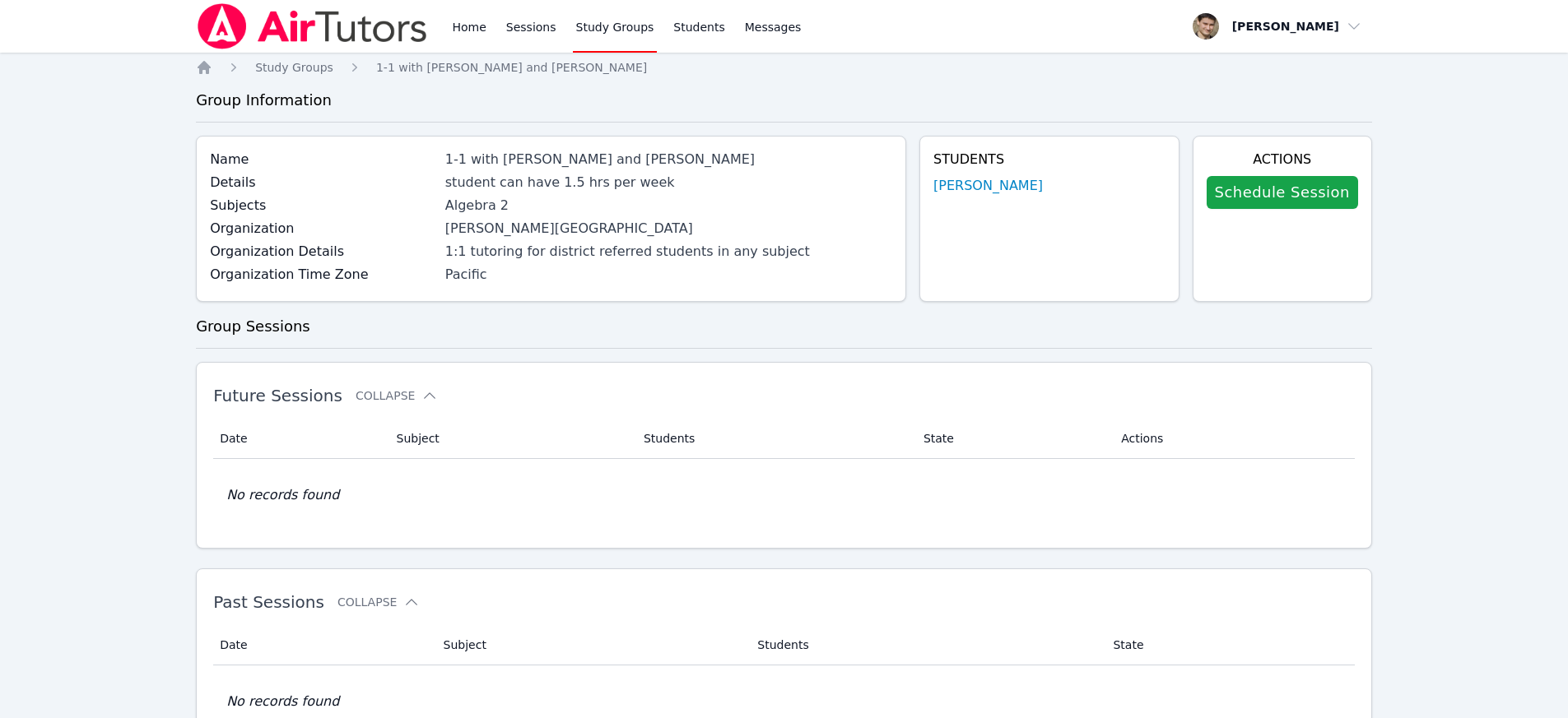
click at [576, 29] on link "Study Groups" at bounding box center [614, 26] width 84 height 53
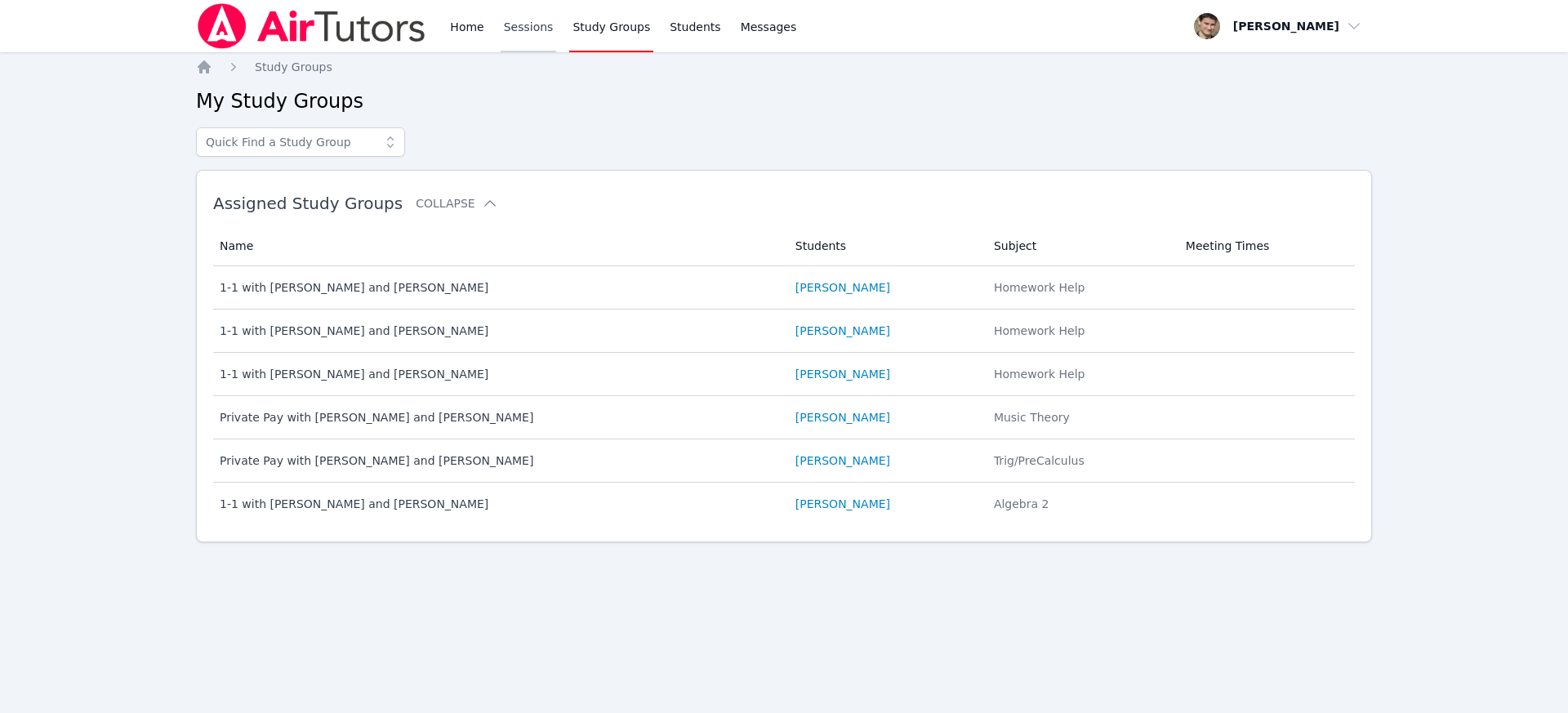
click at [516, 35] on link "Sessions" at bounding box center [529, 26] width 56 height 52
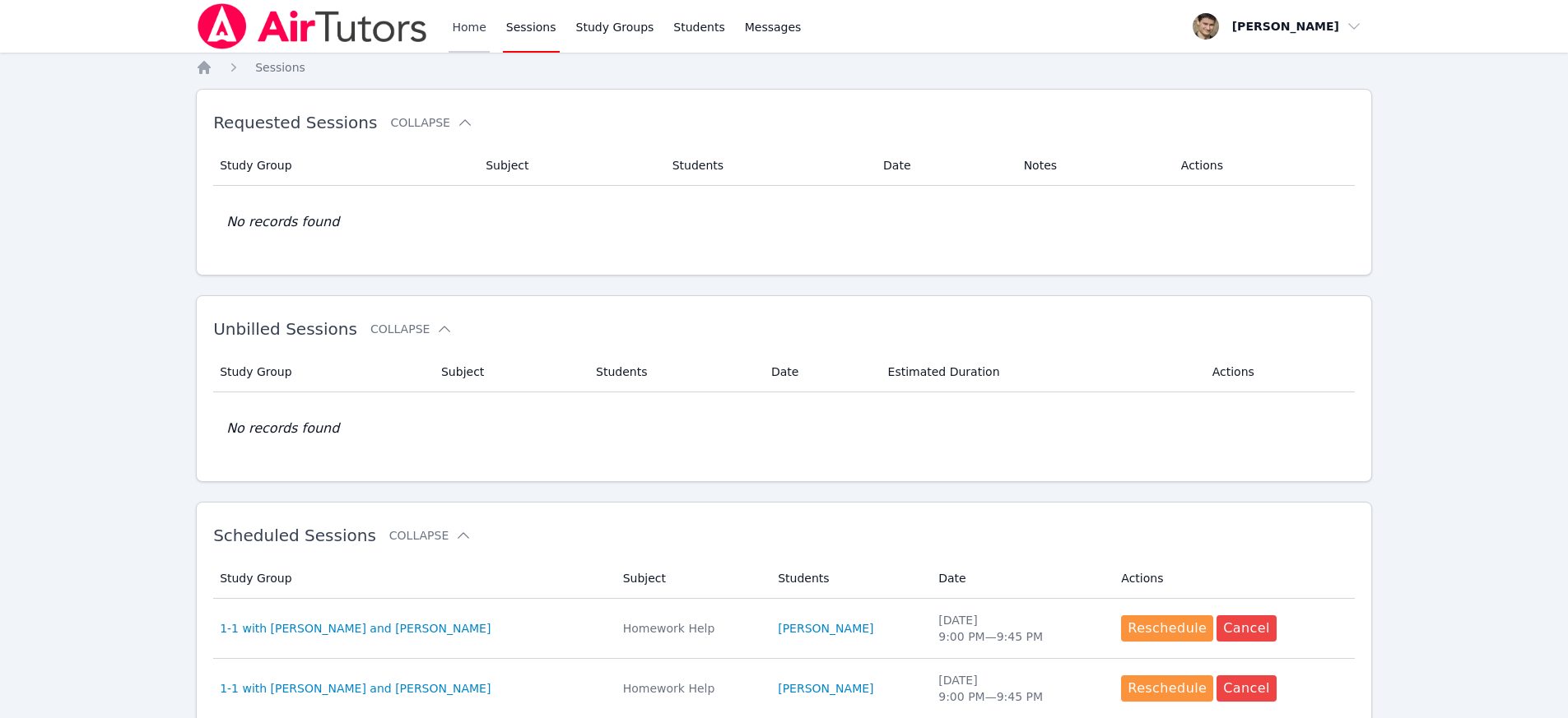
click at [462, 17] on link "Home" at bounding box center [468, 26] width 41 height 53
